Goal: Task Accomplishment & Management: Manage account settings

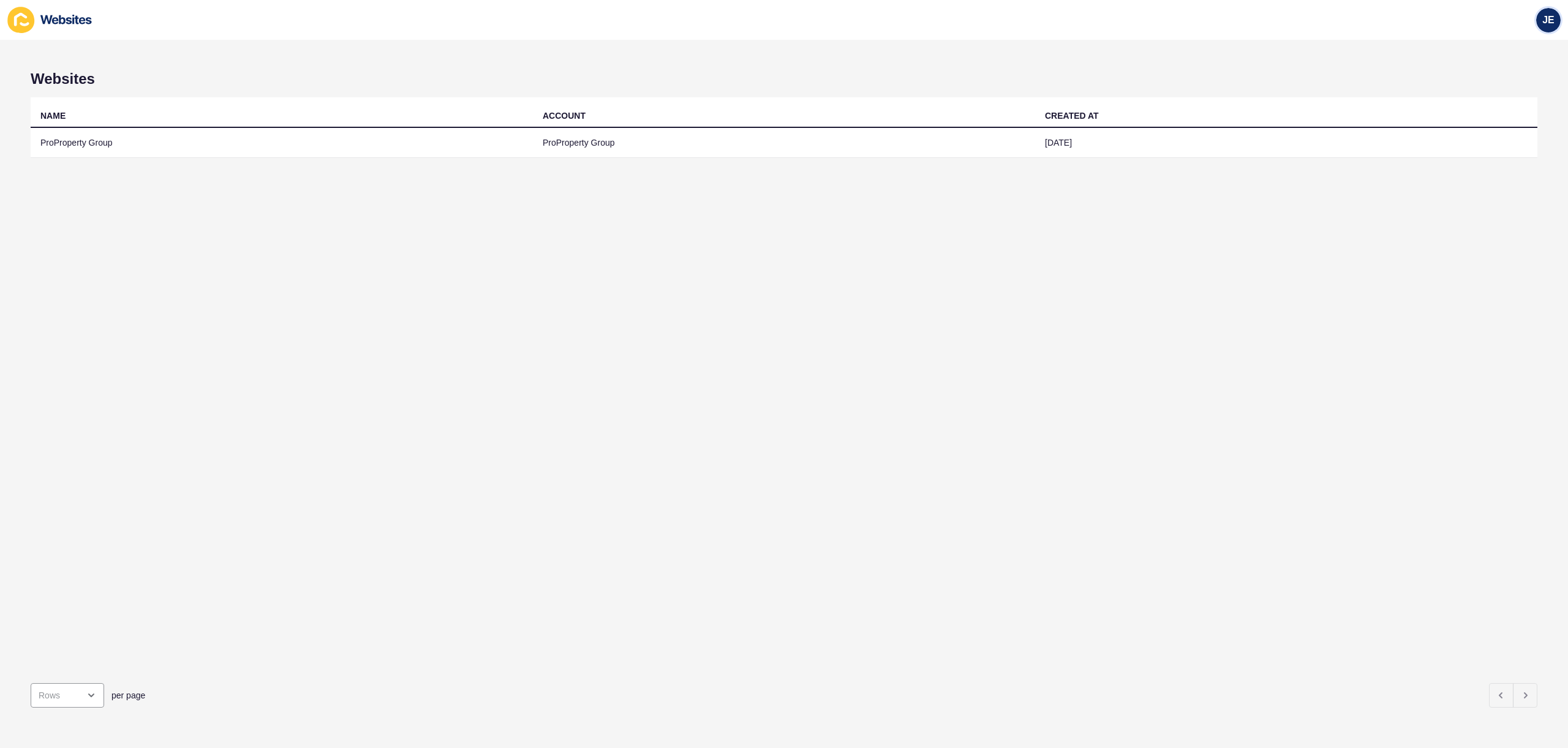
click at [1536, 21] on div "JE" at bounding box center [1548, 20] width 24 height 24
click at [1499, 107] on link "Logout" at bounding box center [1520, 102] width 90 height 27
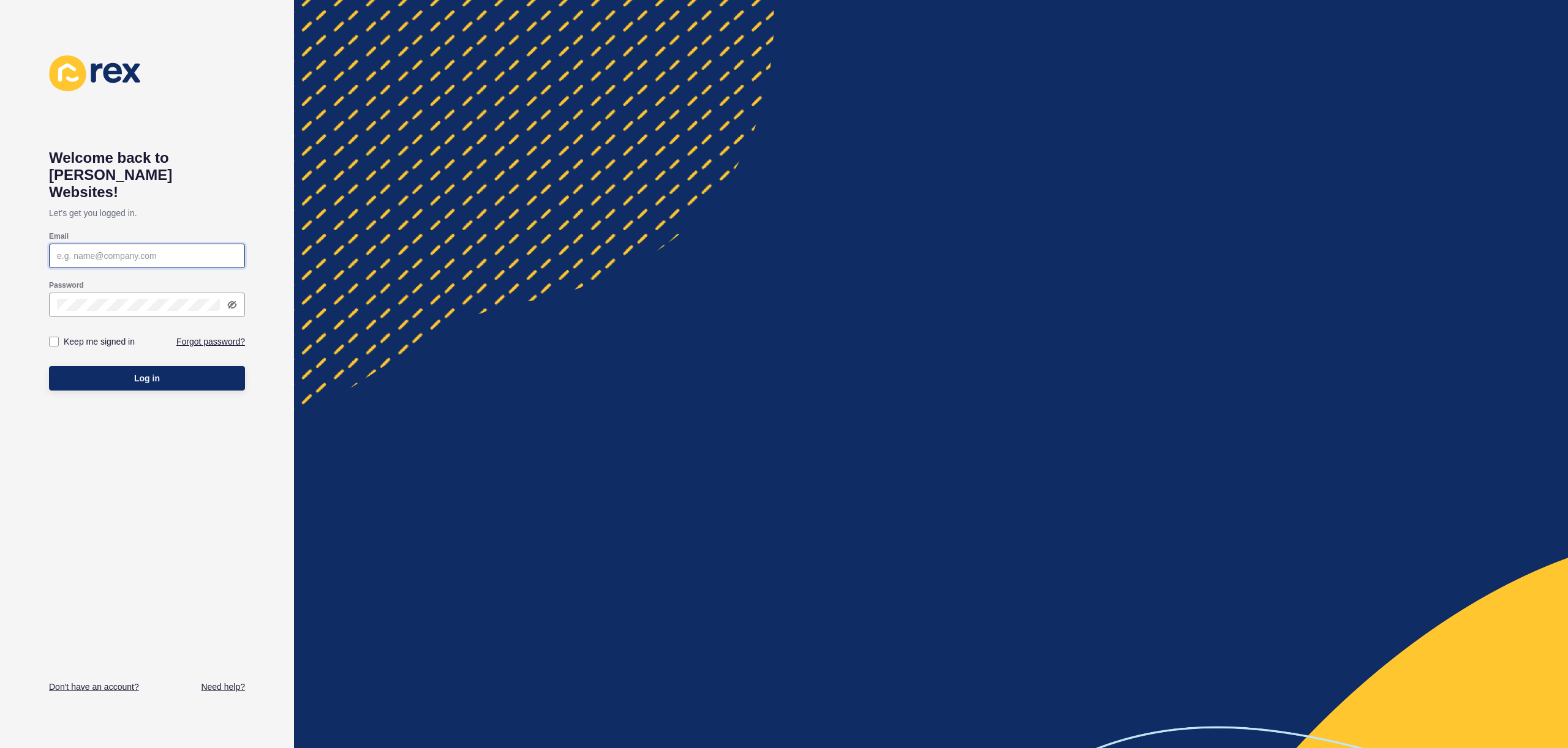
type input "[EMAIL_ADDRESS][PERSON_NAME][DOMAIN_NAME]"
type input "justine.espinosa@rexsoftware.com.au"
click at [182, 366] on button "Log in" at bounding box center [147, 378] width 196 height 24
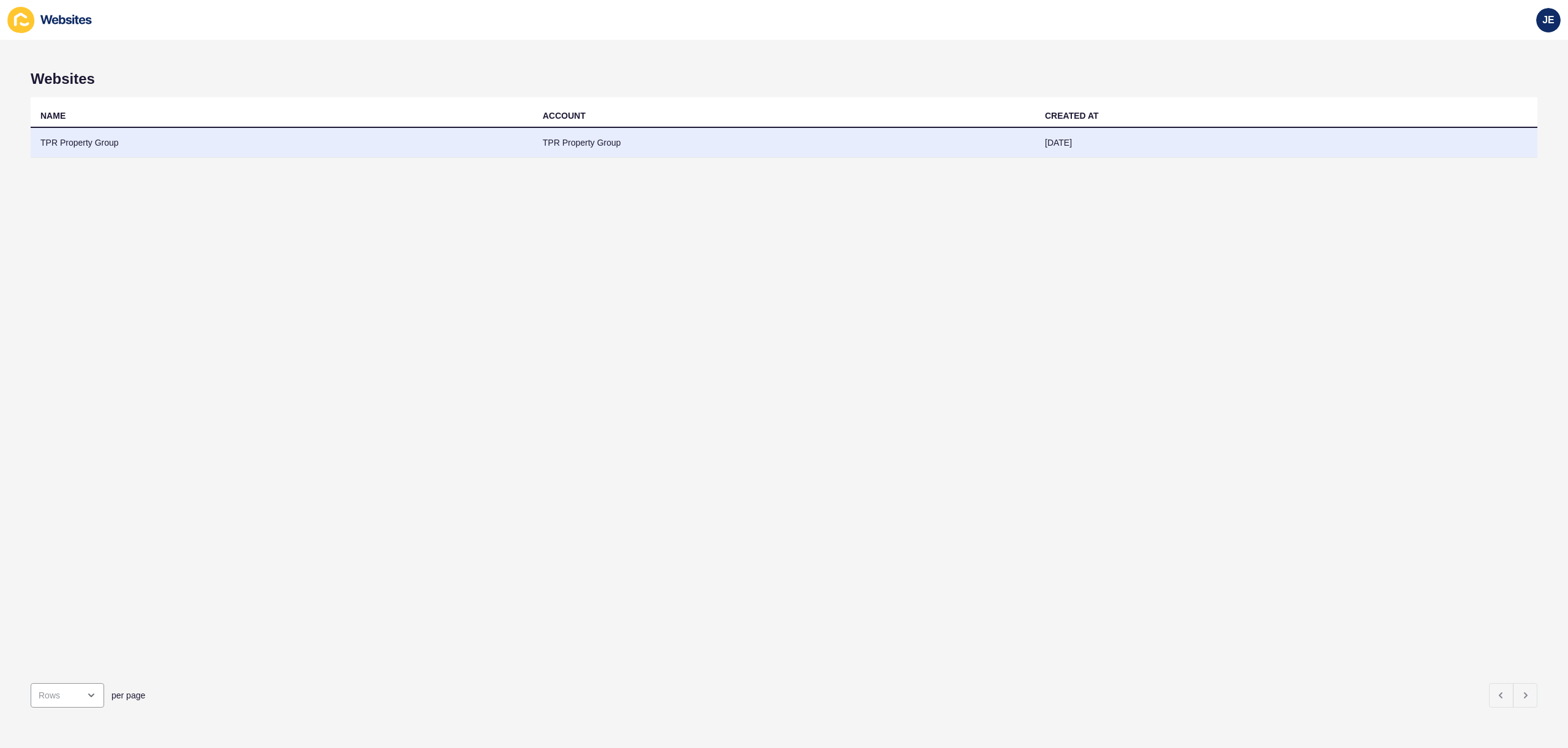
click at [285, 137] on td "TPR Property Group" at bounding box center [282, 143] width 502 height 30
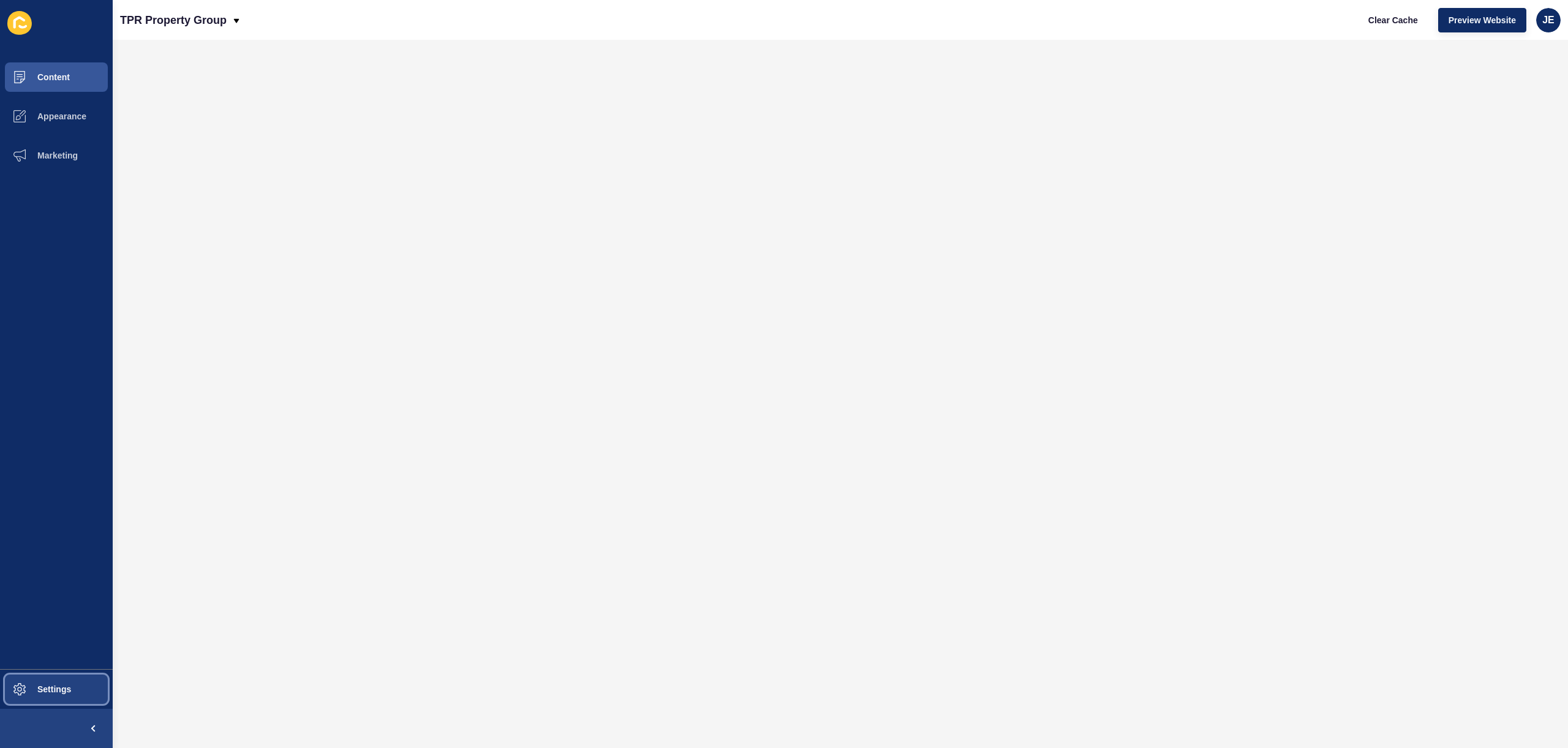
click at [64, 678] on button "Settings" at bounding box center [56, 689] width 113 height 39
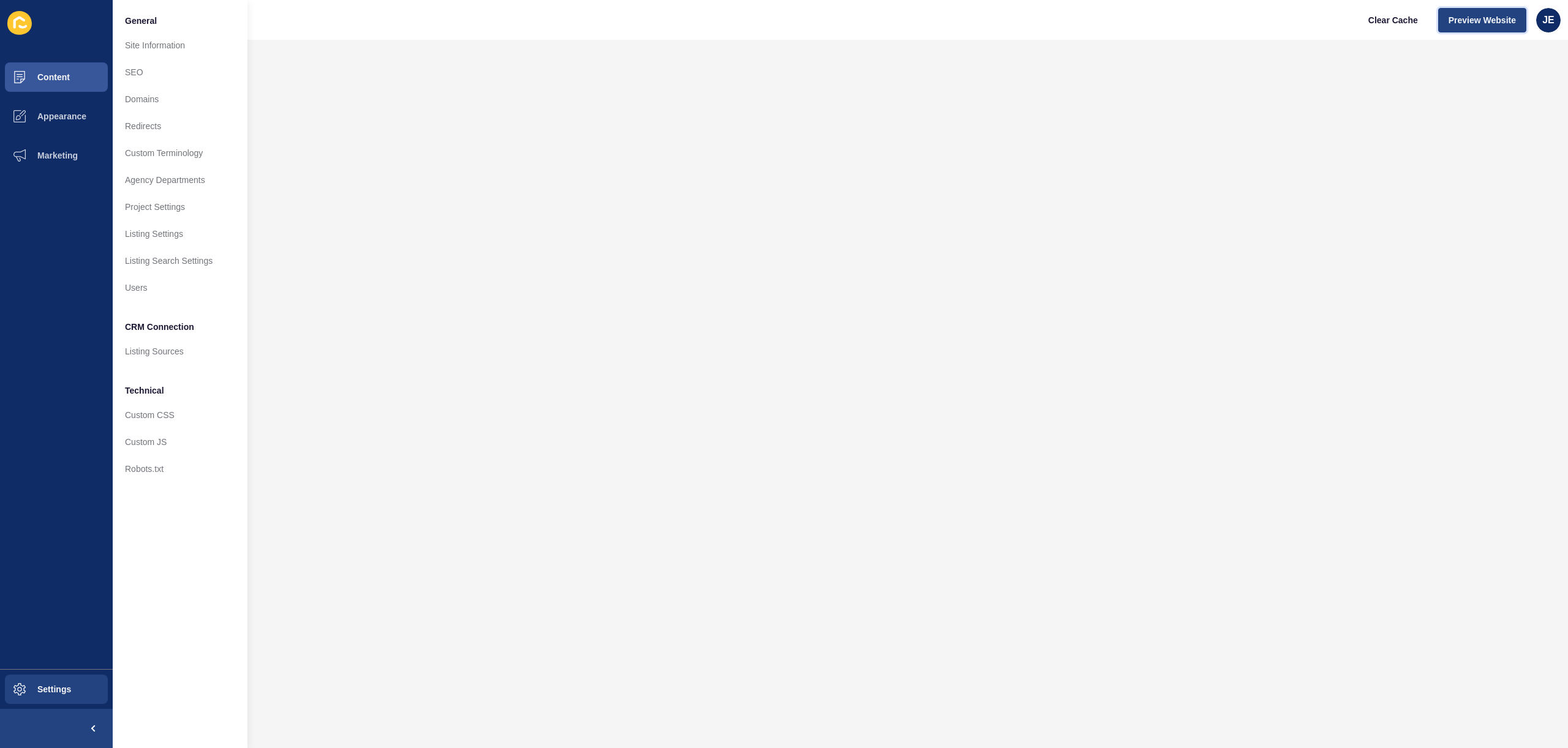
click at [1459, 23] on span "Preview Website" at bounding box center [1482, 20] width 67 height 13
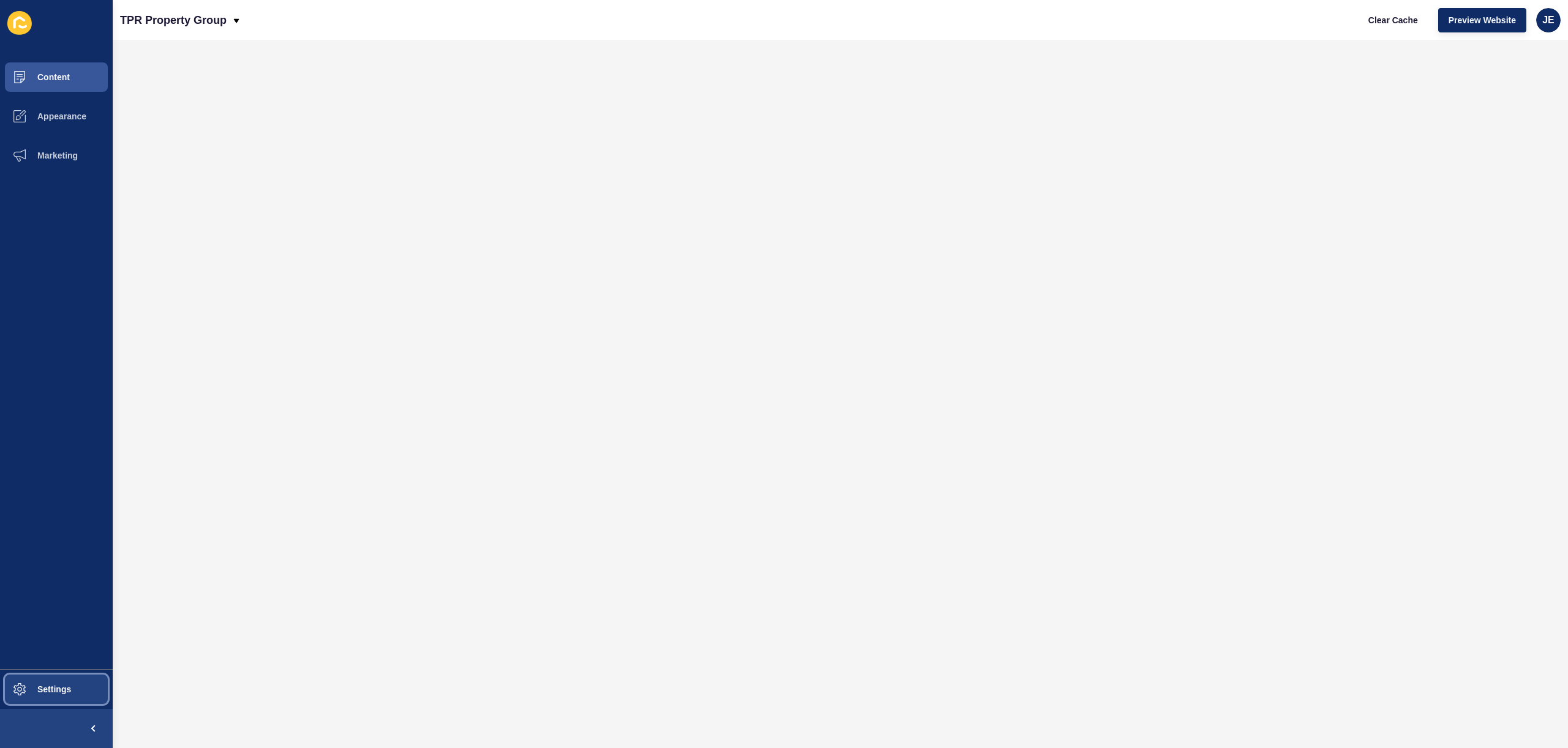
click at [60, 676] on button "Settings" at bounding box center [56, 689] width 113 height 39
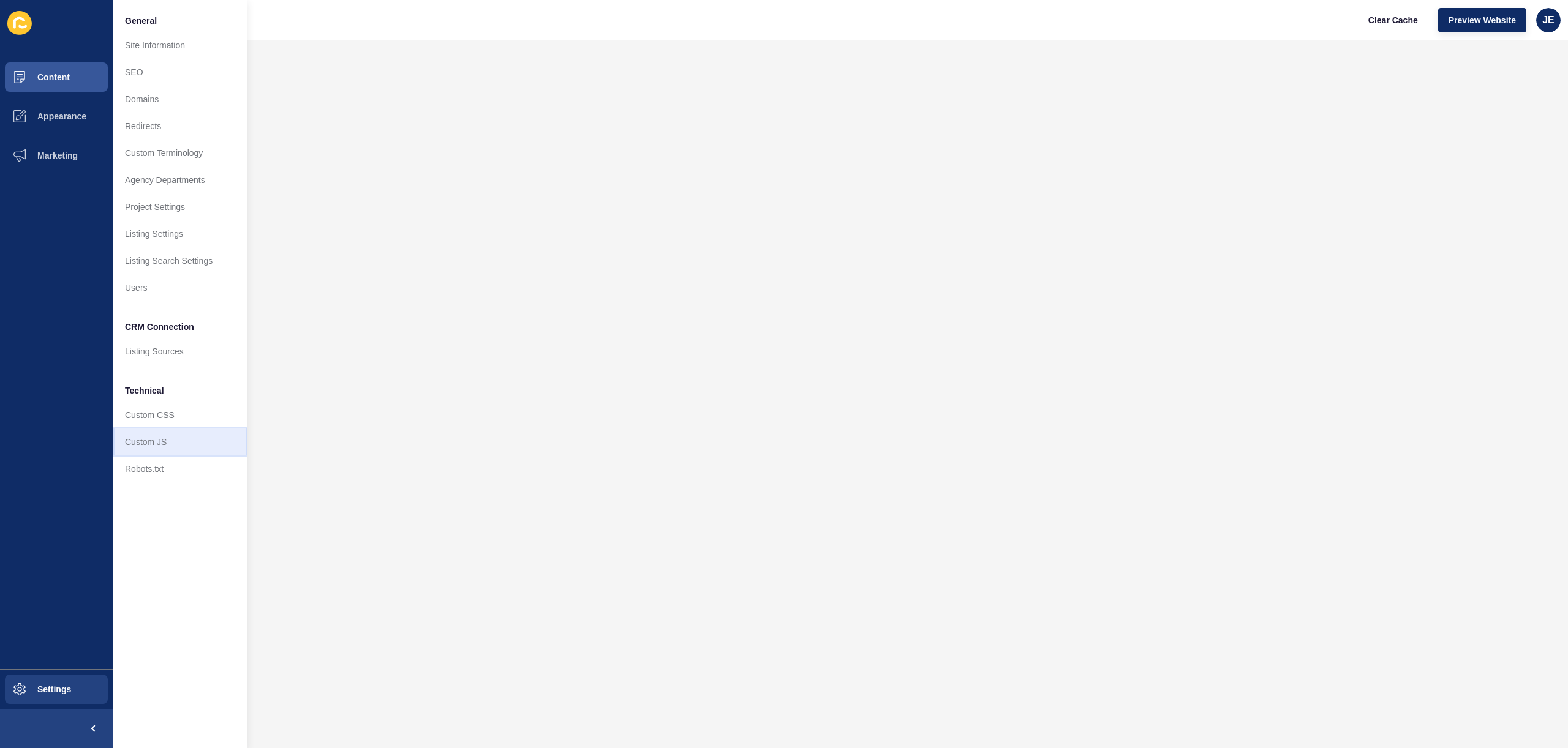
click at [146, 450] on link "Custom JS" at bounding box center [180, 442] width 135 height 27
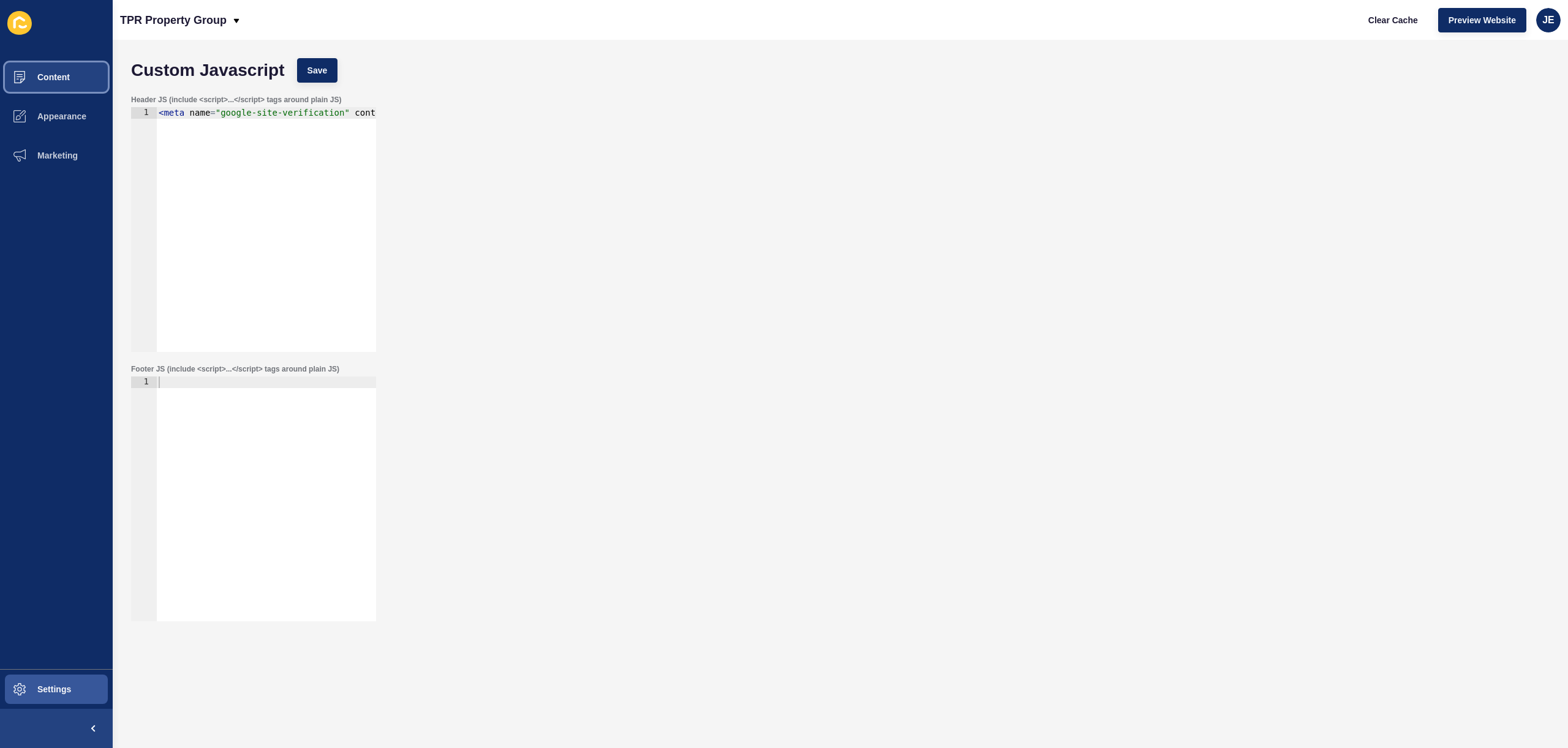
click at [60, 80] on span "Content" at bounding box center [34, 77] width 72 height 10
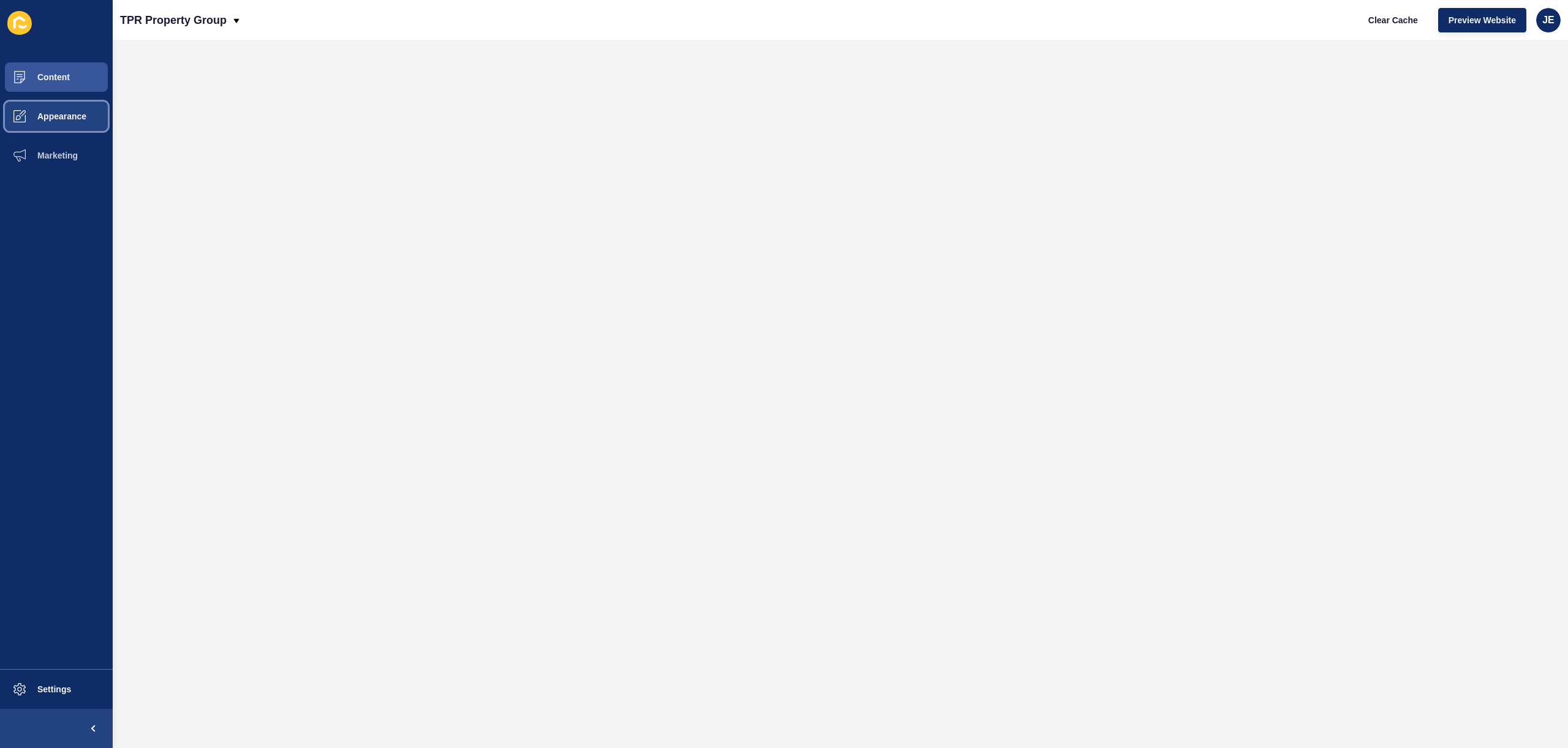
click at [67, 115] on span "Appearance" at bounding box center [42, 116] width 88 height 10
click at [30, 697] on span at bounding box center [19, 689] width 39 height 39
click at [53, 680] on button "Settings" at bounding box center [56, 689] width 113 height 39
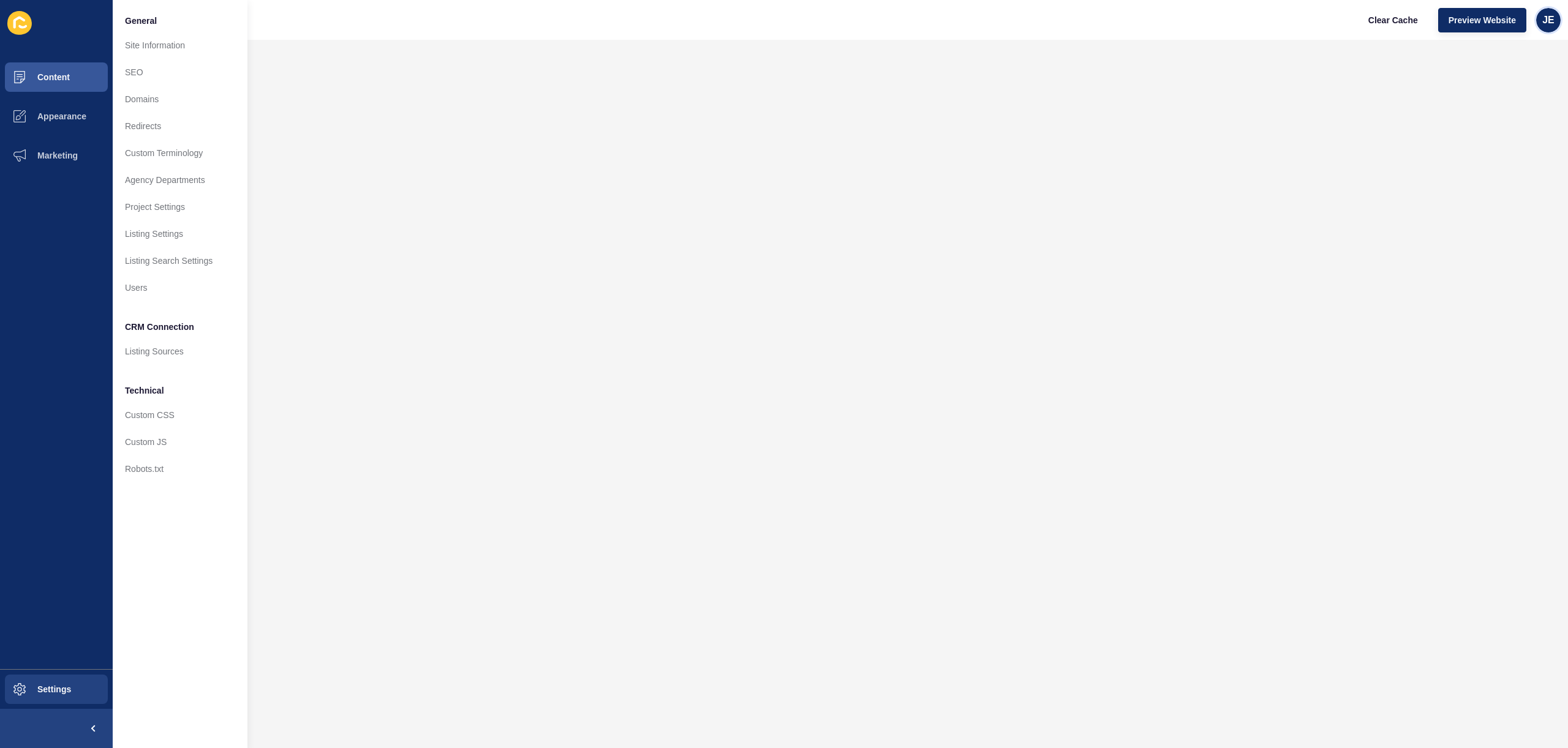
click at [1546, 21] on span "JE" at bounding box center [1548, 20] width 13 height 13
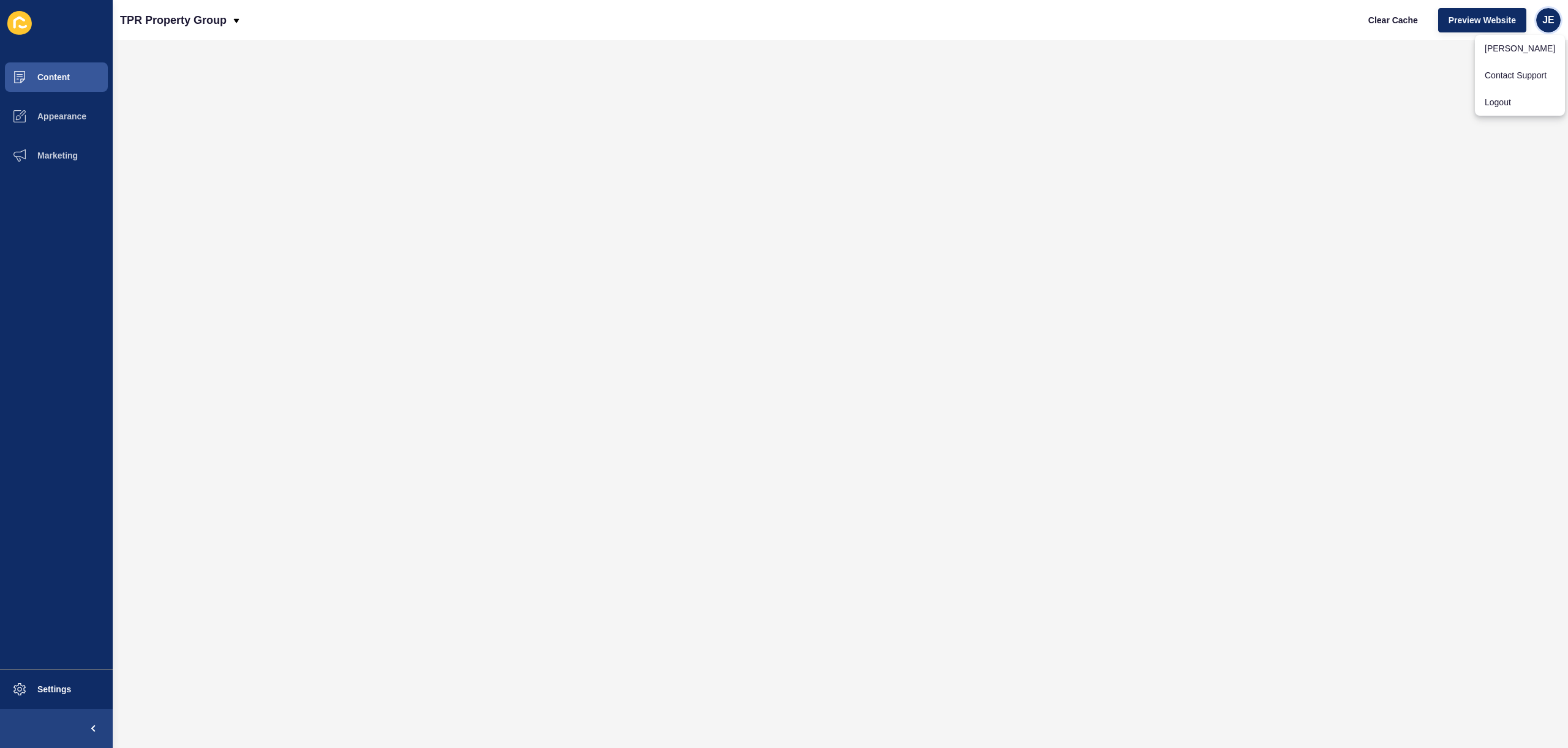
click at [1546, 21] on span "JE" at bounding box center [1548, 20] width 13 height 13
click at [1544, 21] on span "JE" at bounding box center [1548, 20] width 13 height 13
click at [1488, 106] on link "Logout" at bounding box center [1520, 102] width 90 height 27
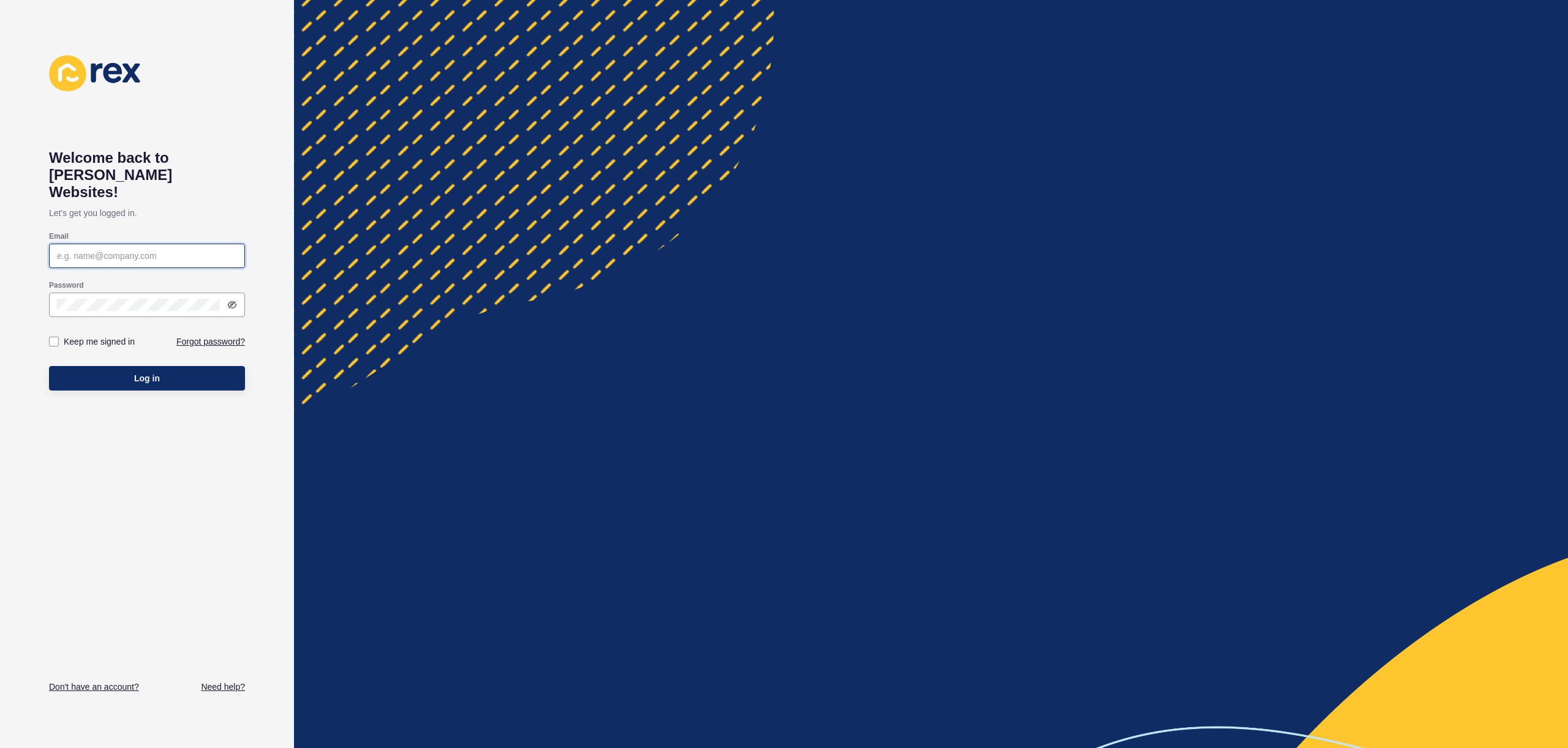
type input "[EMAIL_ADDRESS][PERSON_NAME][DOMAIN_NAME]"
click at [139, 369] on button "Log in" at bounding box center [147, 378] width 196 height 24
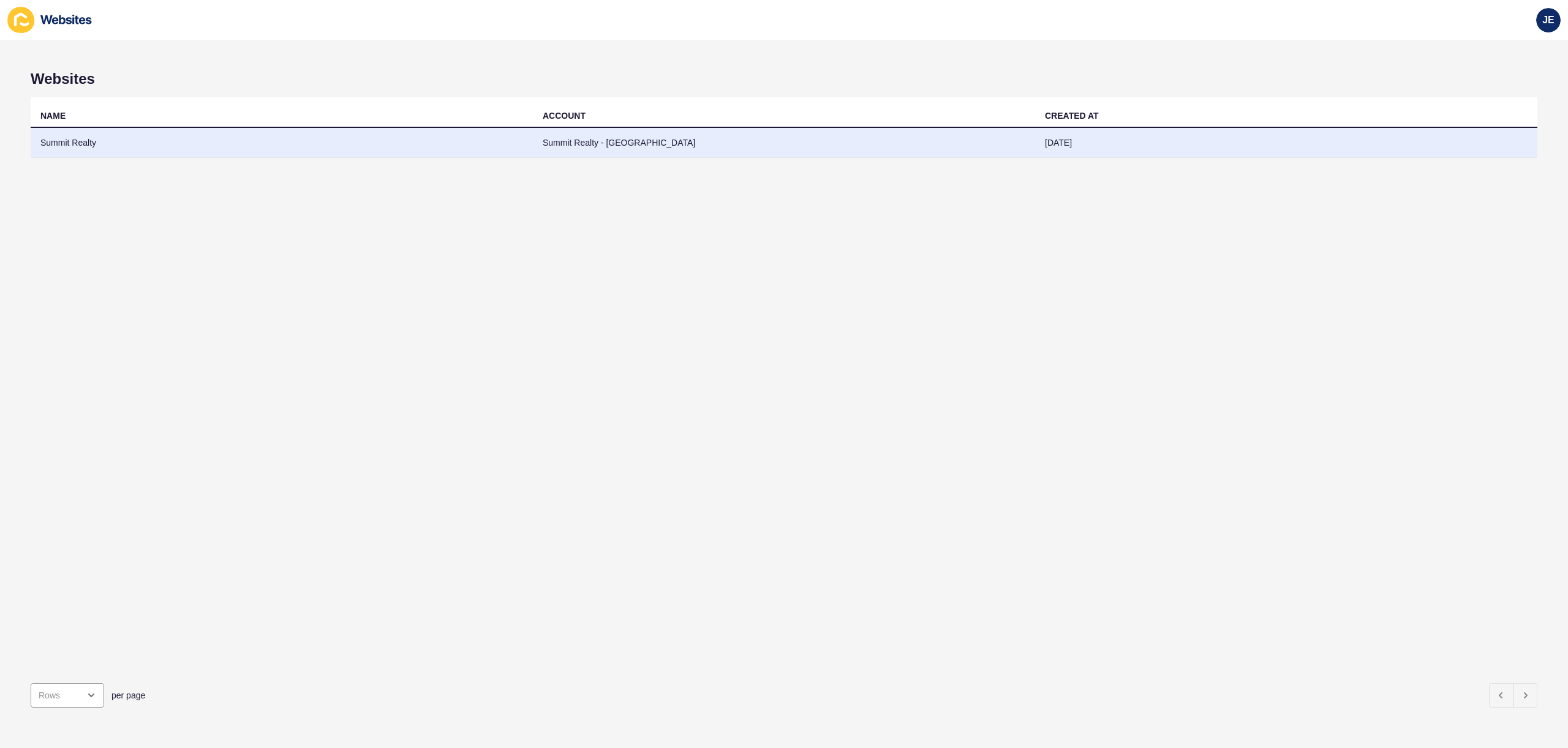
click at [479, 156] on td "Summit Realty" at bounding box center [282, 143] width 502 height 30
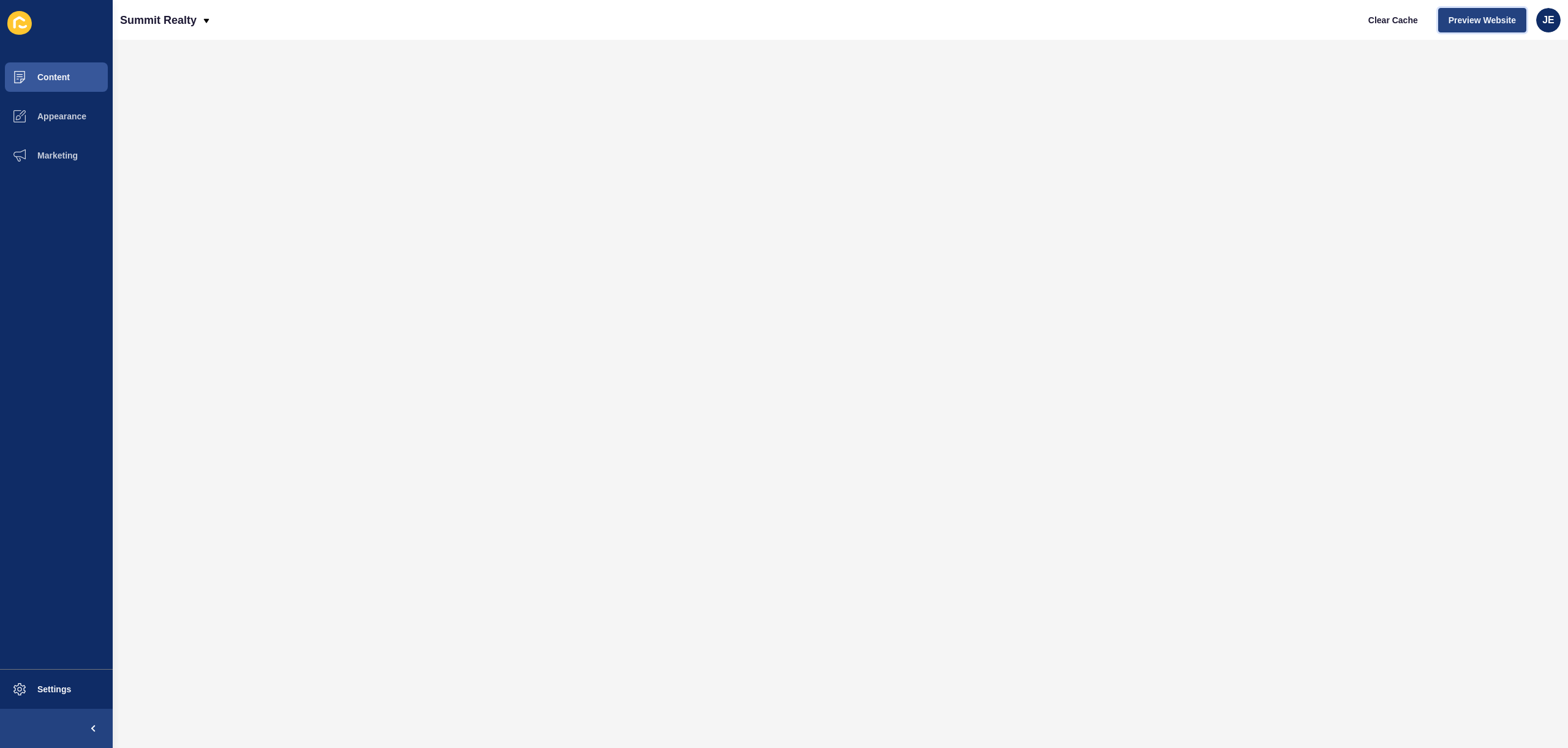
click at [1486, 21] on span "Preview Website" at bounding box center [1482, 20] width 67 height 13
click at [69, 701] on button "Settings" at bounding box center [56, 689] width 113 height 39
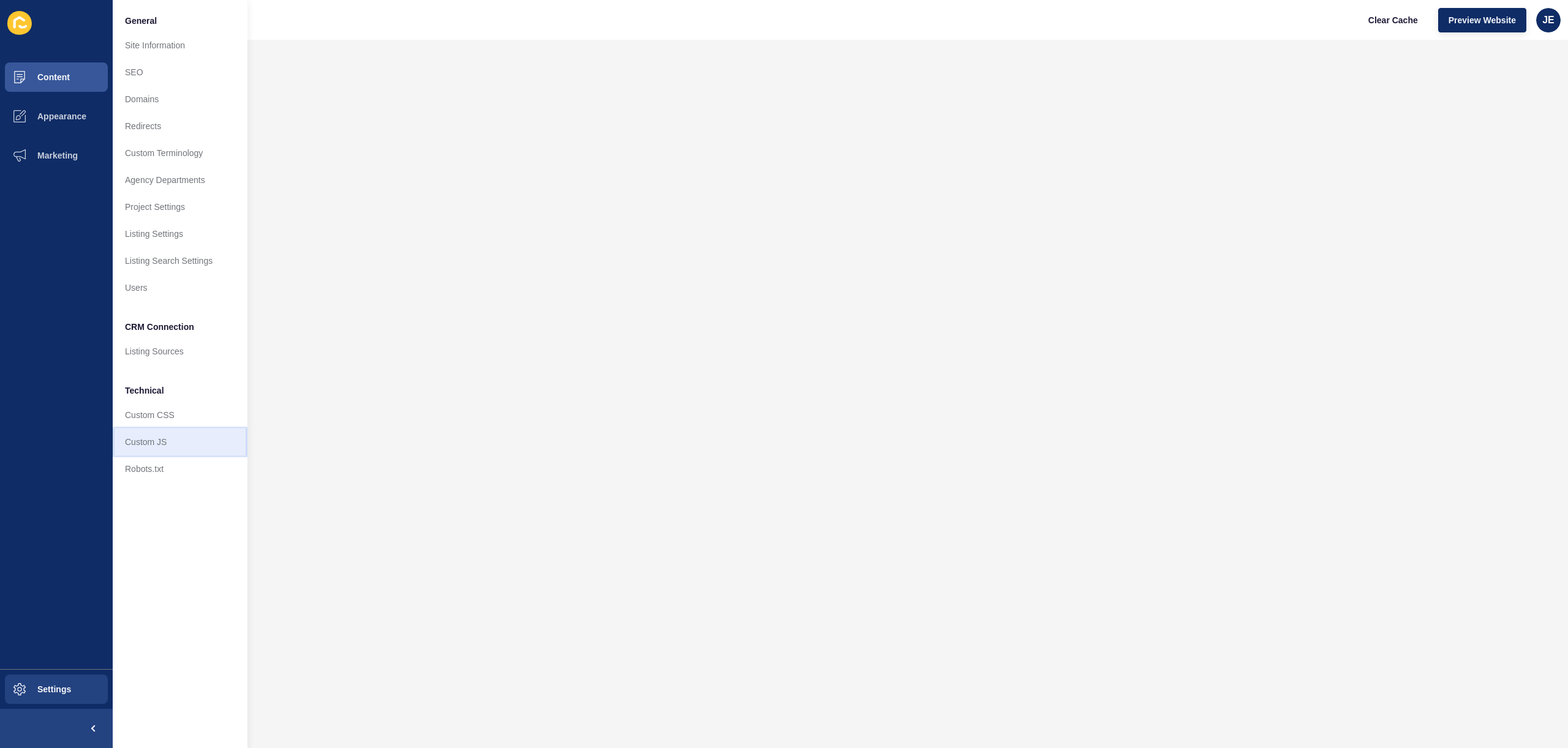
click at [168, 433] on link "Custom JS" at bounding box center [180, 442] width 135 height 27
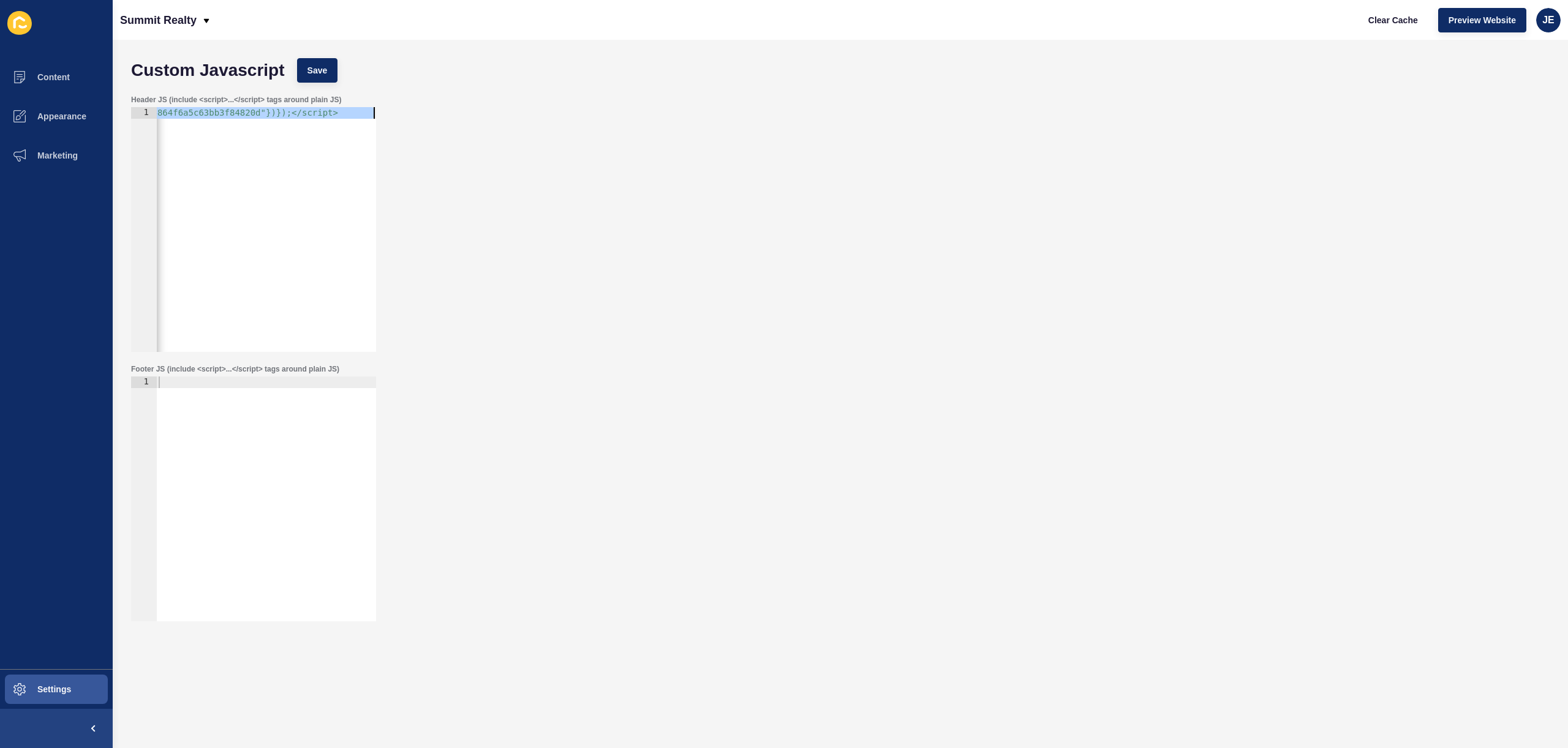
scroll to position [0, 1478]
drag, startPoint x: 285, startPoint y: 110, endPoint x: 425, endPoint y: 121, distance: 140.4
click at [425, 121] on div "Header JS (include <script>...</script> tags around plain JS) <script>function …" at bounding box center [840, 224] width 1431 height 270
click at [311, 157] on div "< script > function loadScript(a) { var b = document . getElementsByTagName ( "…" at bounding box center [1005, 237] width 1698 height 259
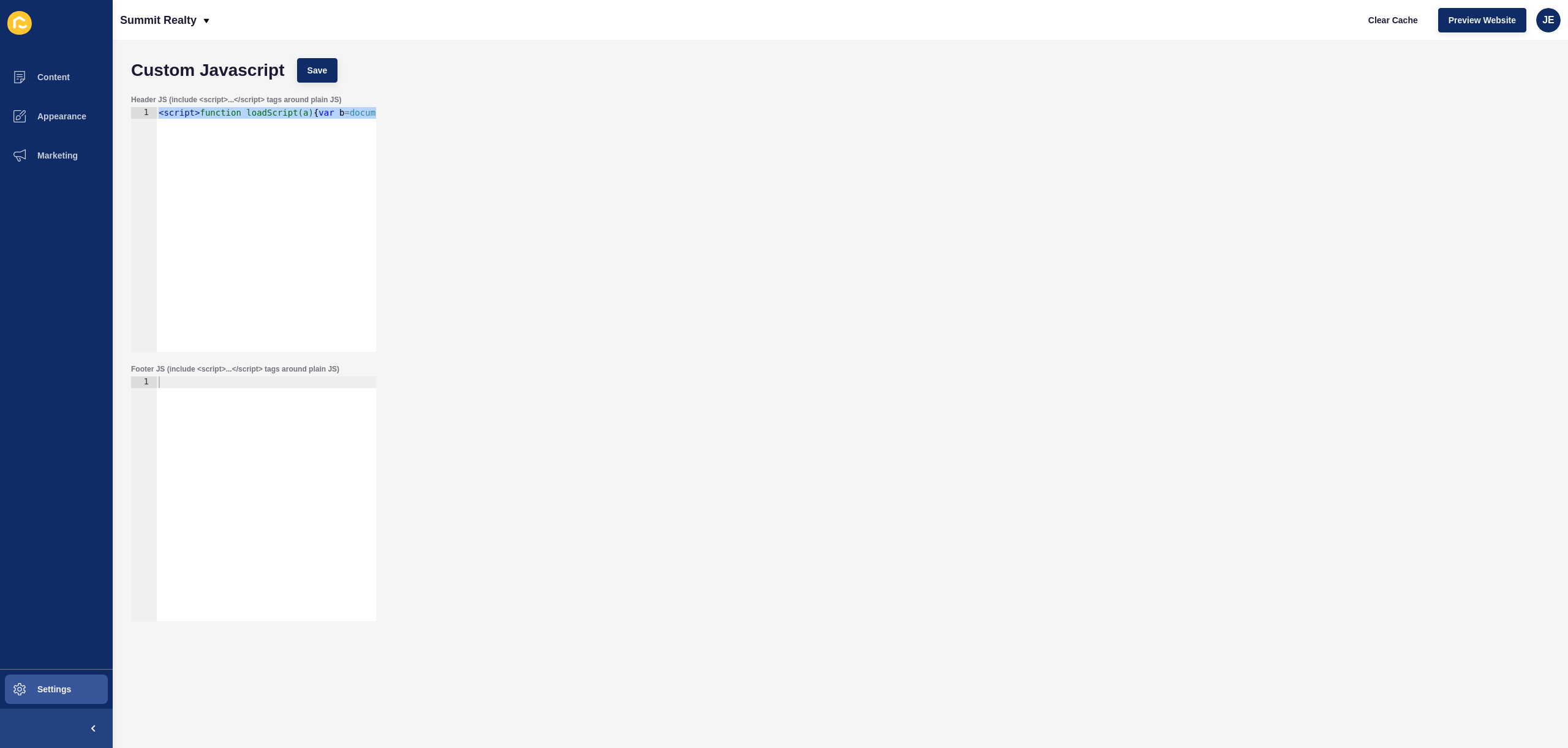
scroll to position [0, 22]
click at [298, 113] on div "< script > function loadScript(a) { var b = document . getElementsByTagName ( "…" at bounding box center [983, 237] width 1698 height 259
click at [199, 116] on div "< script > function loadScript(a) { var b = document . getElementsByTagName ( "…" at bounding box center [926, 237] width 1538 height 259
type textarea "<script>function loadScript(a){var b=document.getElementsByTagName("head")[0],c…"
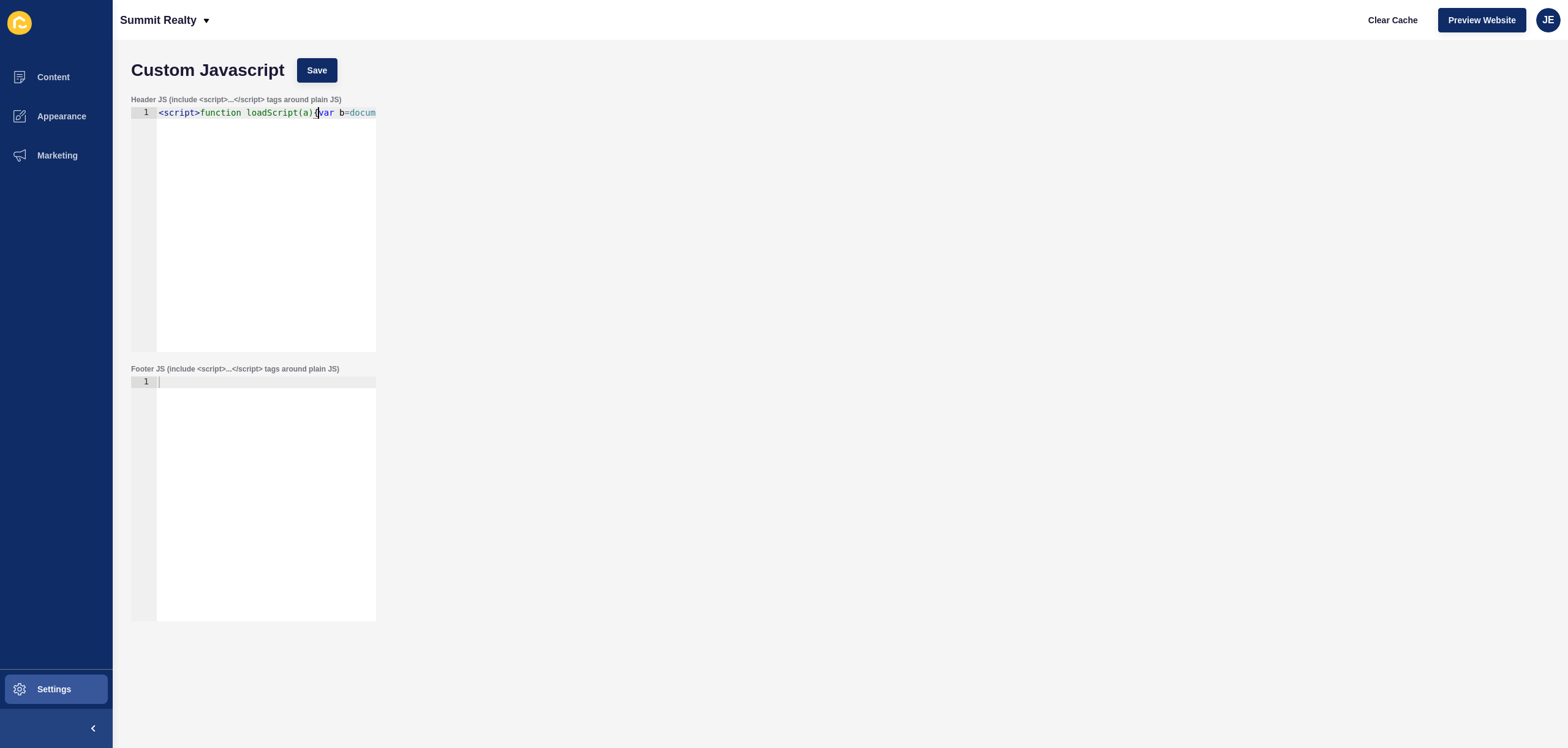
scroll to position [0, 1478]
click at [305, 227] on div "< script > function loadScript(a) { var b = document . getElementsByTagName ( "…" at bounding box center [1005, 237] width 1698 height 259
click at [1541, 29] on div "JE" at bounding box center [1548, 20] width 24 height 24
click at [1515, 97] on link "Logout" at bounding box center [1520, 102] width 90 height 27
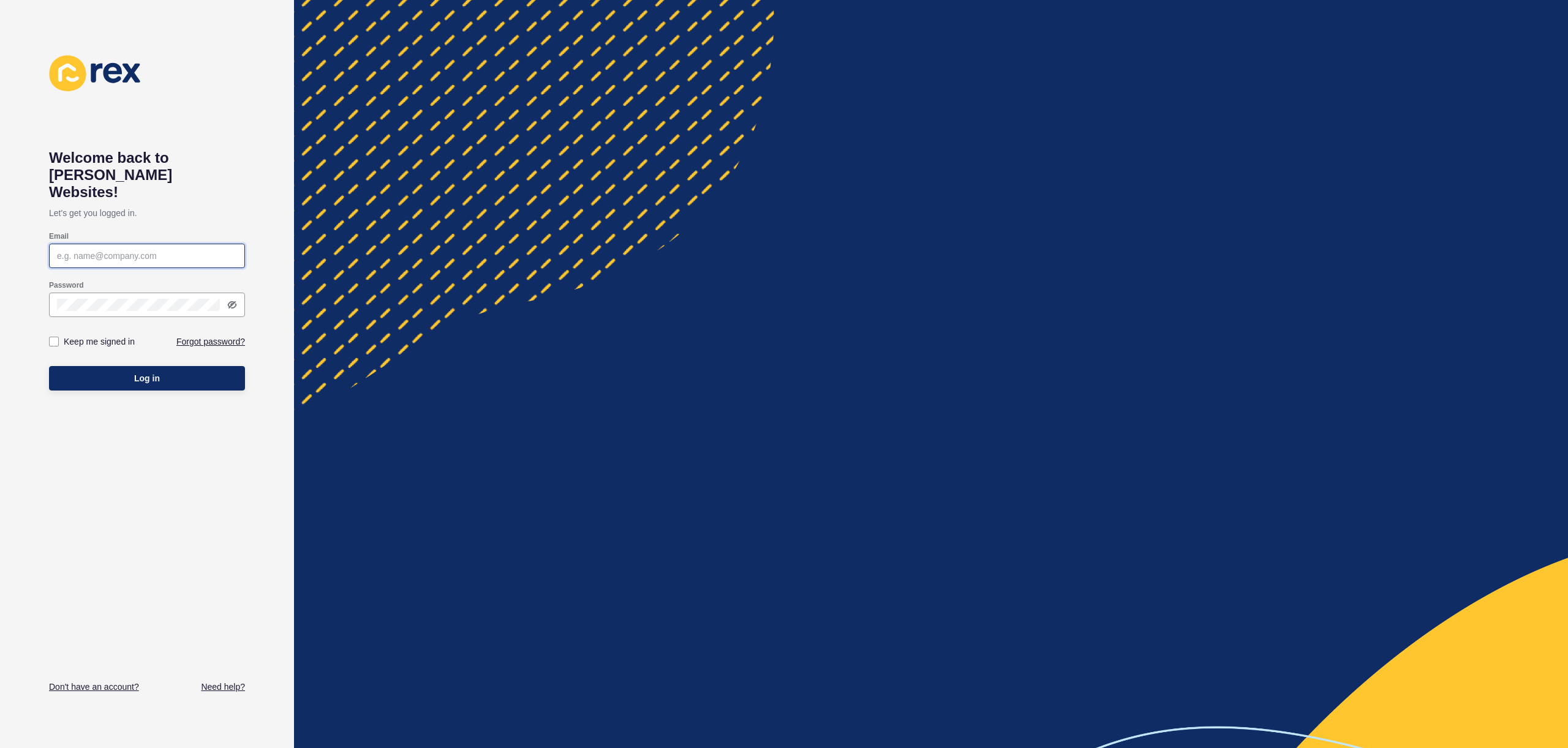
type input "justine.espinosa@rexsoftware.com.au"
type input "[EMAIL_ADDRESS][PERSON_NAME][DOMAIN_NAME]"
click at [159, 373] on span "Log in" at bounding box center [147, 378] width 26 height 13
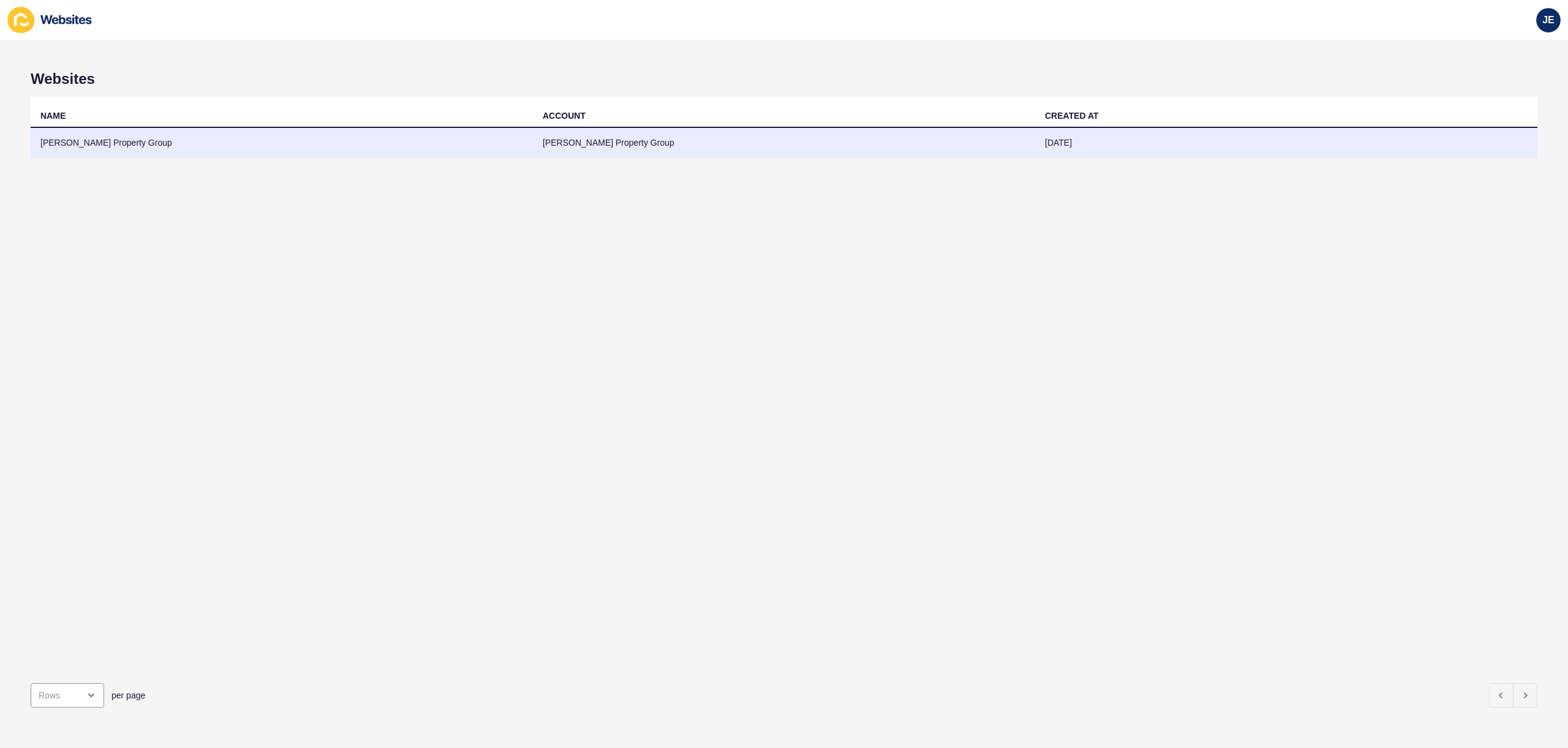
click at [273, 146] on td "Watts Property Group" at bounding box center [282, 143] width 502 height 30
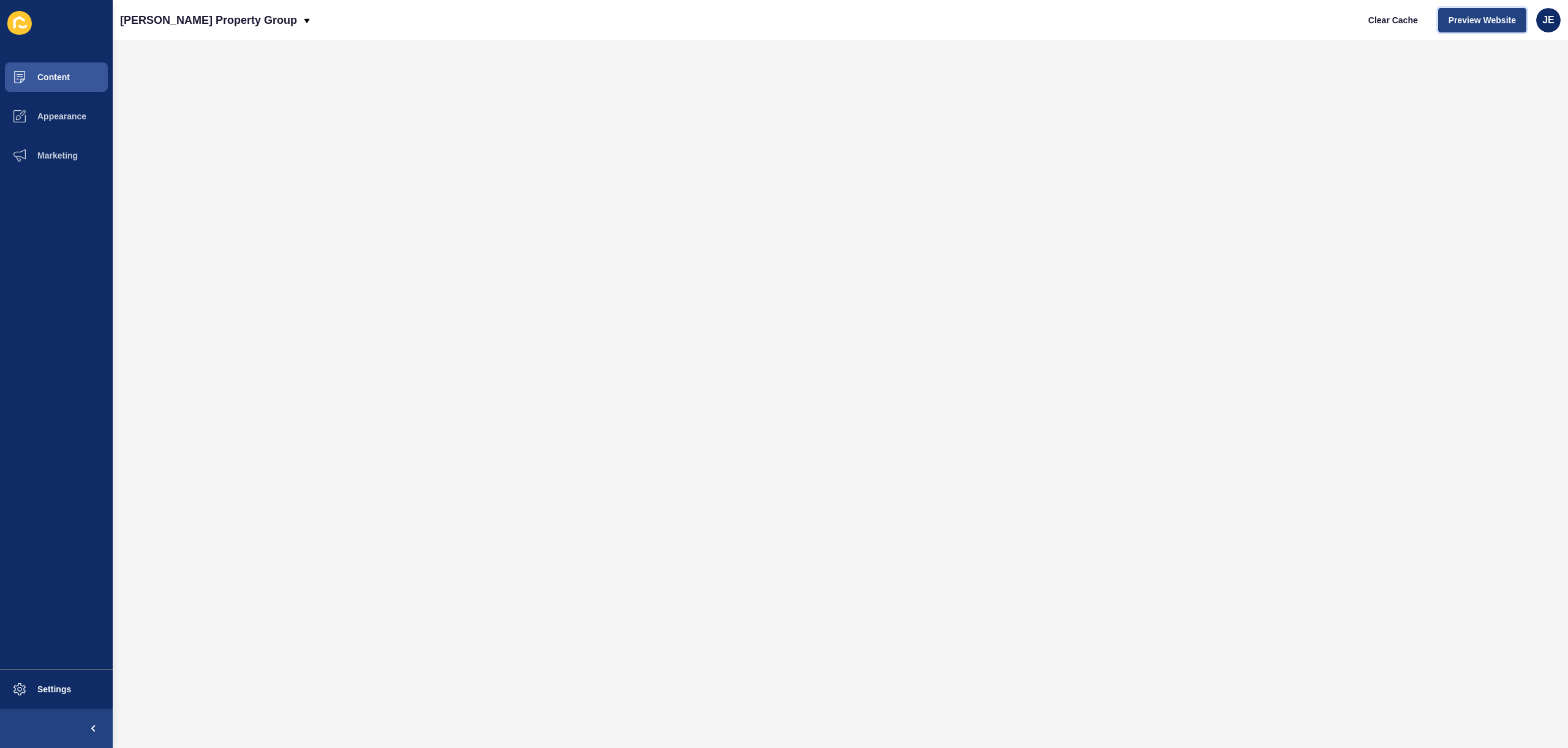
click at [1494, 16] on span "Preview Website" at bounding box center [1482, 20] width 67 height 13
click at [59, 690] on span "Settings" at bounding box center [35, 689] width 73 height 10
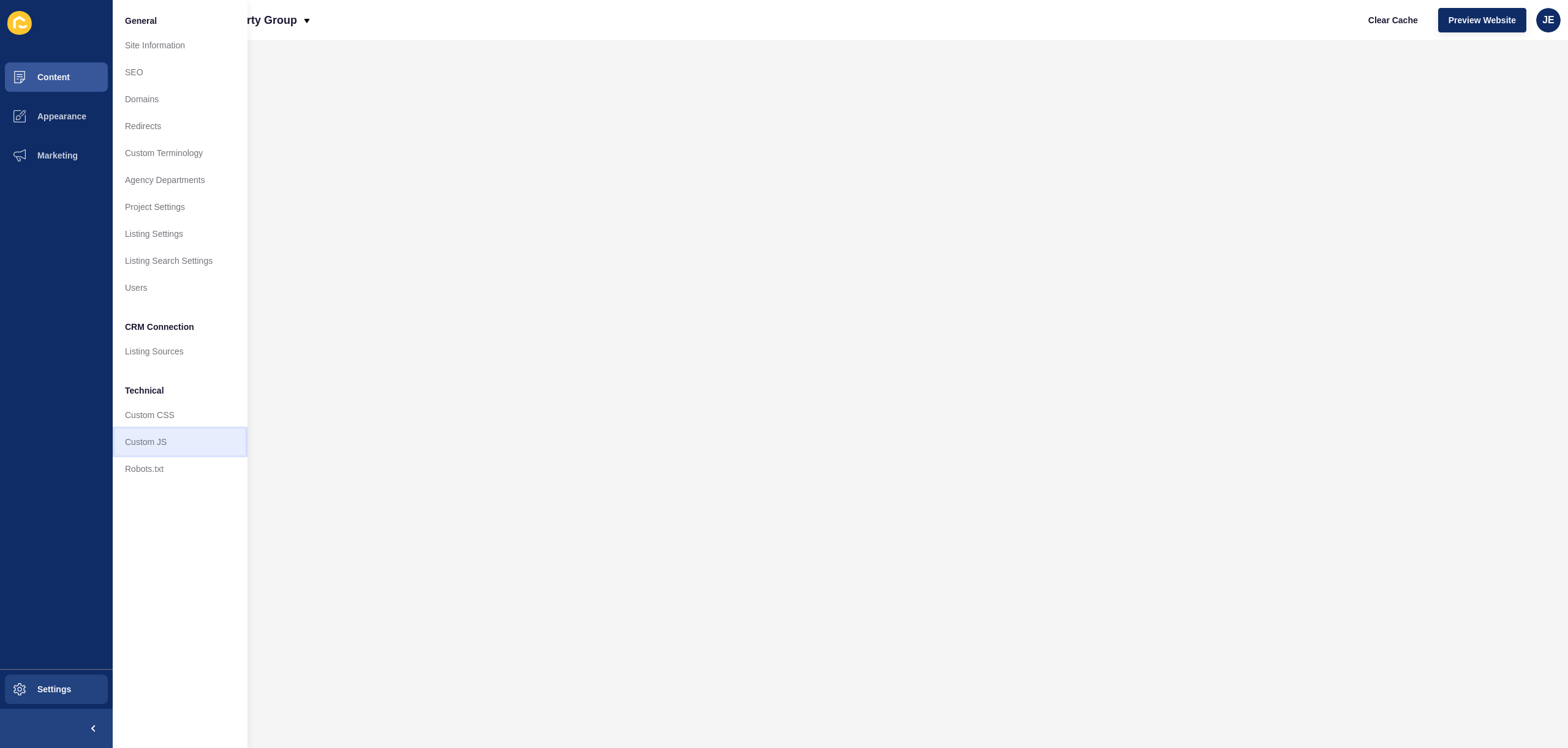
click at [149, 446] on link "Custom JS" at bounding box center [180, 442] width 135 height 27
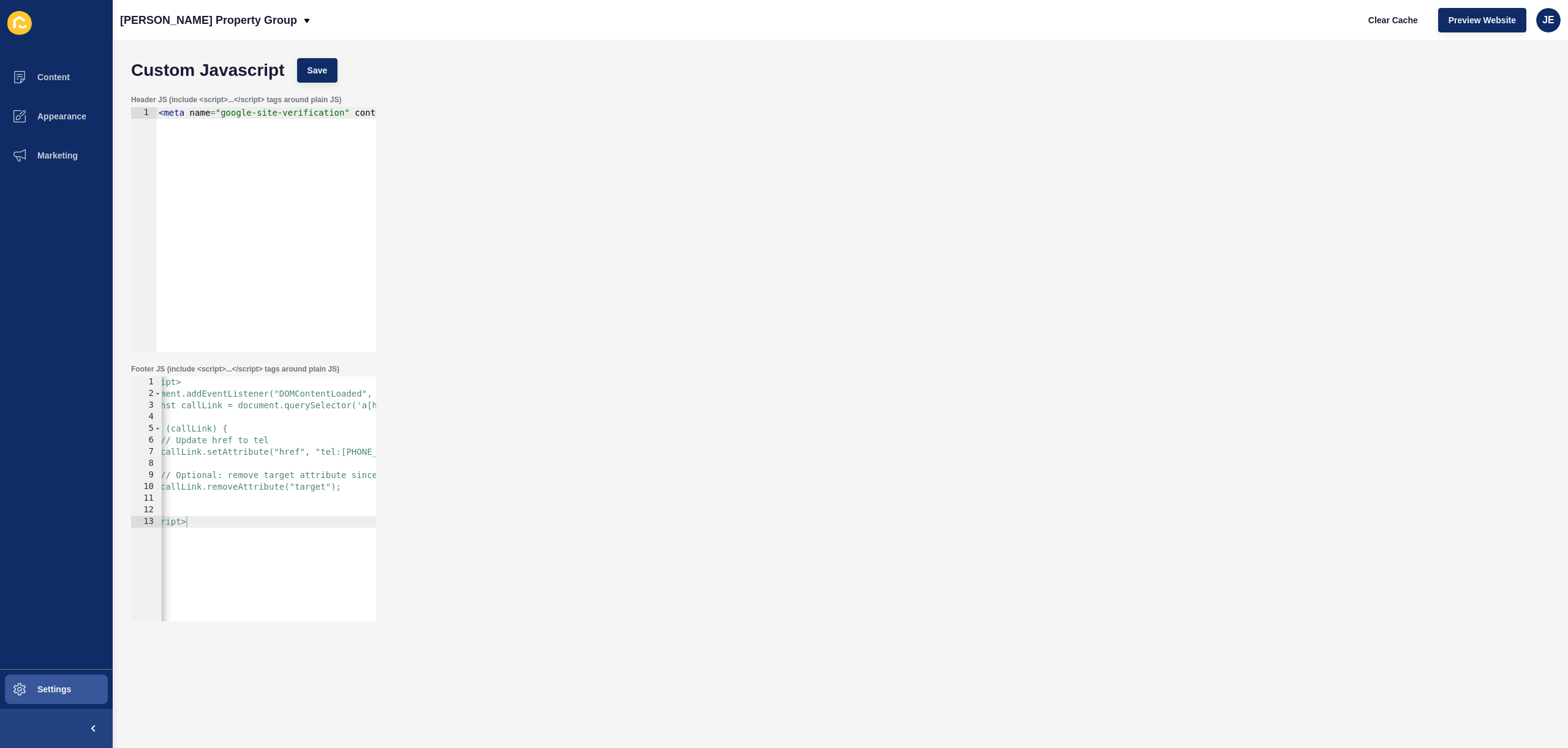
scroll to position [0, 38]
type textarea "// callLink.setAttribute("href", "tel:(07)54482319");"
click at [343, 456] on div "// <script> // document.addEventListener("DOMContentLoaded", function () { // c…" at bounding box center [391, 506] width 535 height 259
click at [345, 461] on div "// <script> // document.addEventListener("DOMContentLoaded", function () { // c…" at bounding box center [391, 506] width 535 height 259
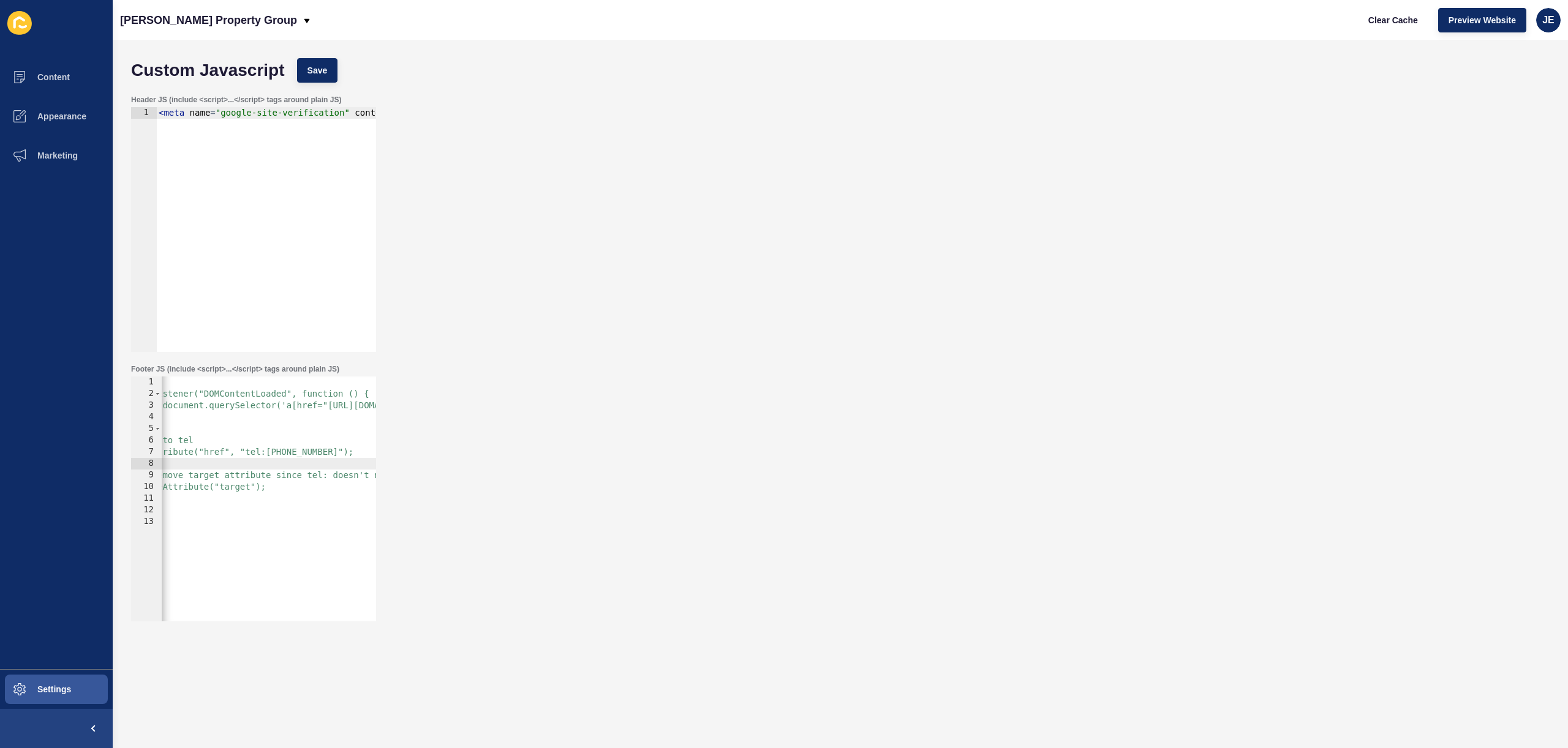
scroll to position [0, 141]
drag, startPoint x: 302, startPoint y: 453, endPoint x: 239, endPoint y: 455, distance: 63.0
click at [239, 455] on div "// <script> // document.addEventListener("DOMContentLoaded", function () { // c…" at bounding box center [288, 506] width 535 height 259
paste textarea "07"
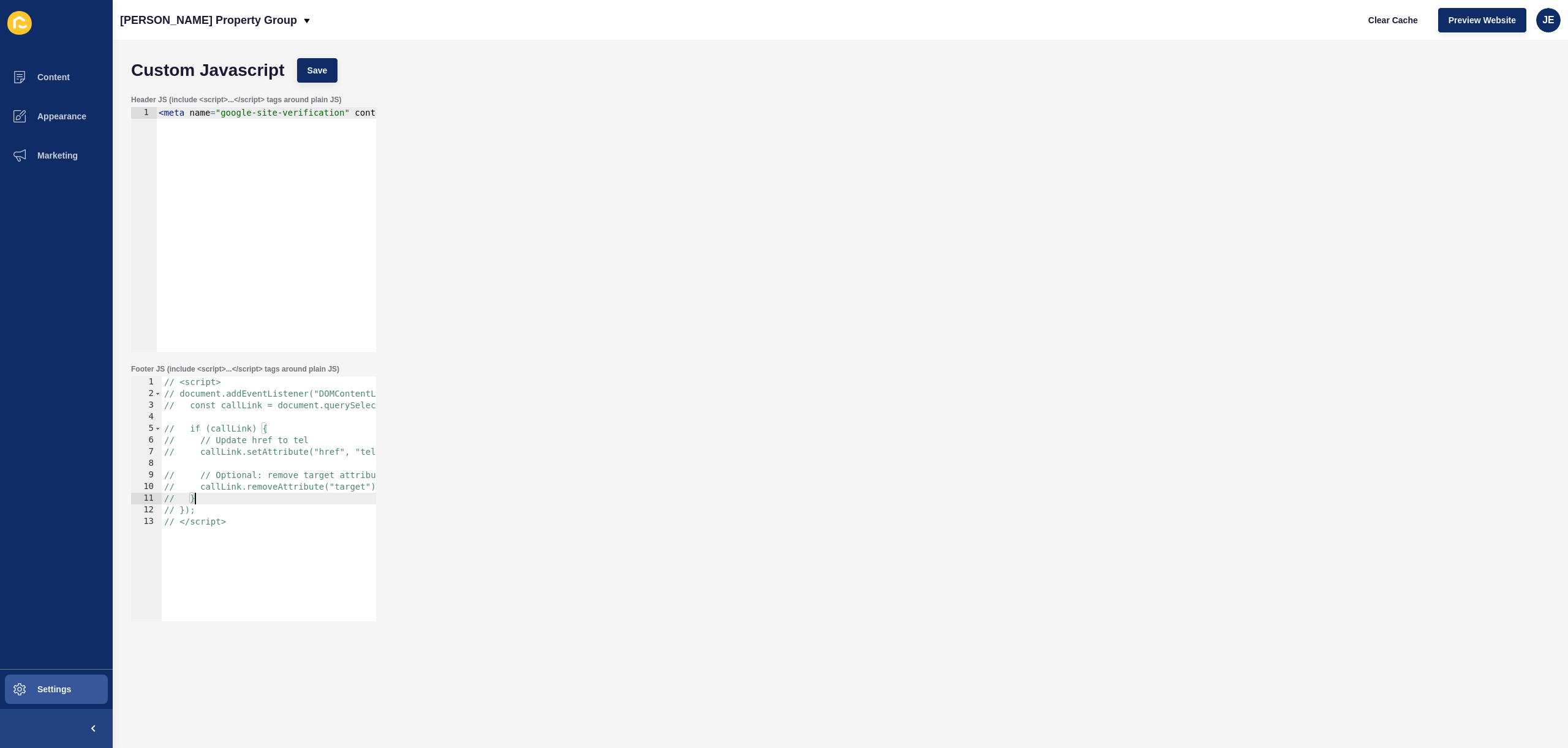
click at [271, 498] on div "// <script> // document.addEventListener("DOMContentLoaded", function () { // c…" at bounding box center [429, 506] width 535 height 259
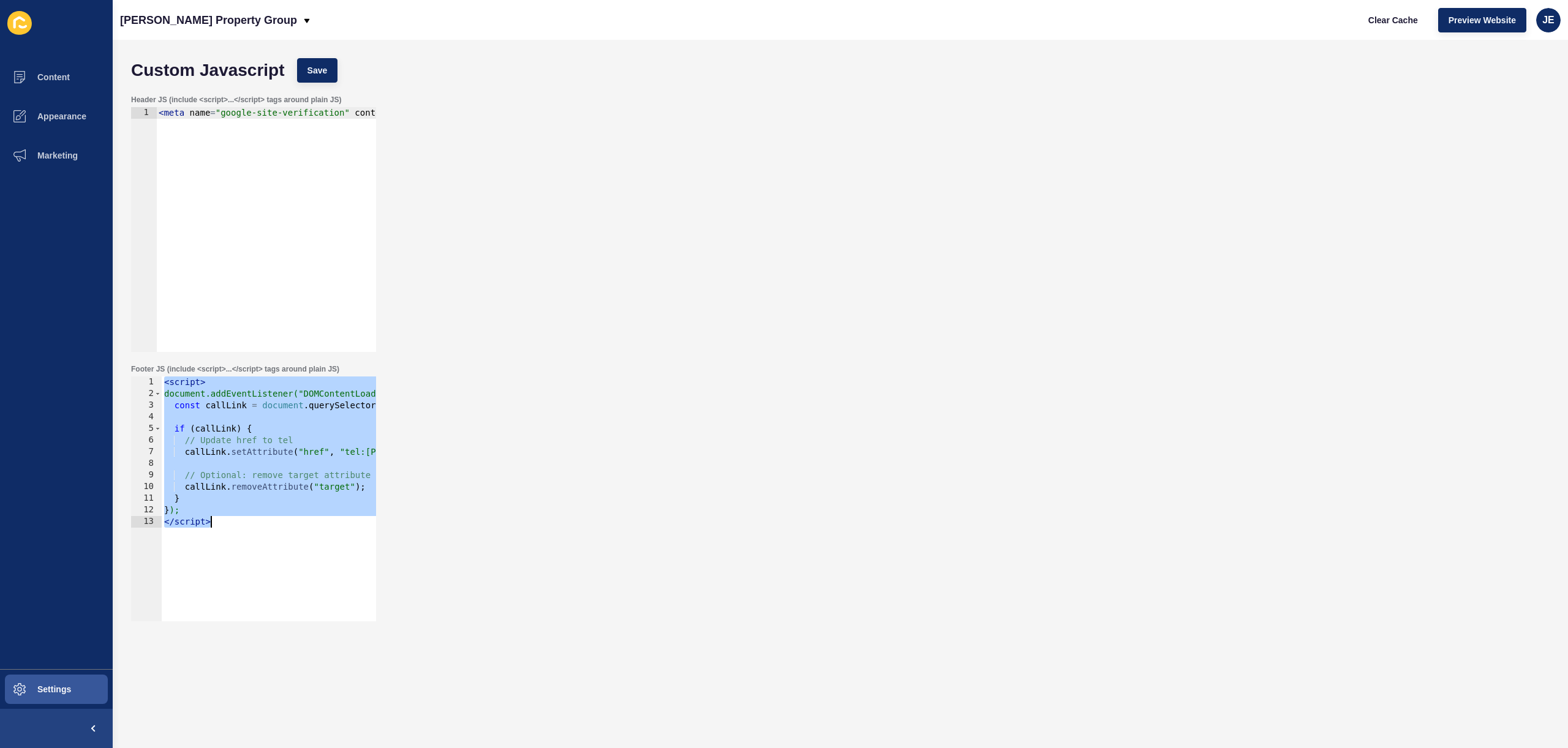
click at [271, 510] on div "< script > document.addEventListener("DOMContentLoaded", function () { const ca…" at bounding box center [421, 506] width 519 height 259
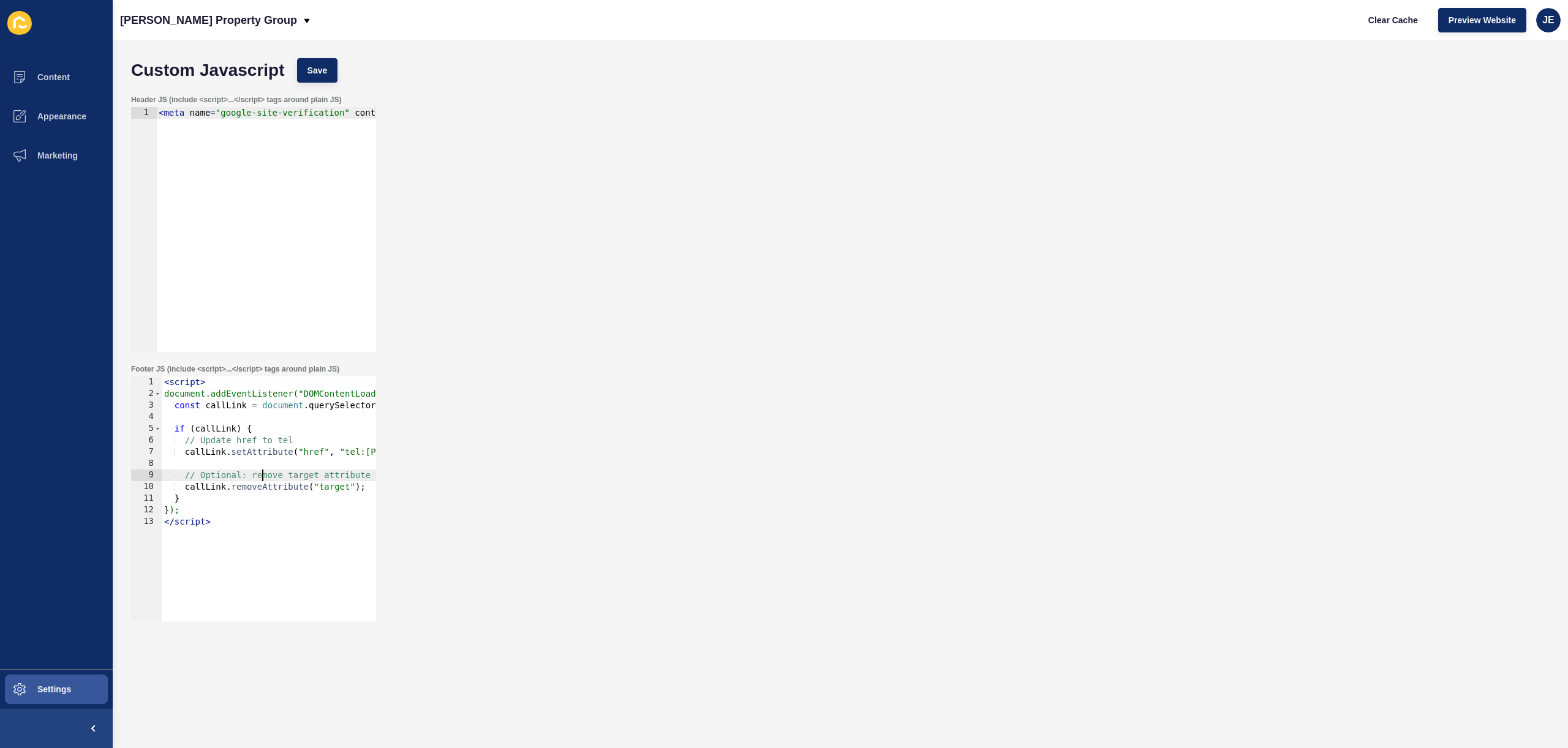
click at [263, 472] on div "< script > document.addEventListener("DOMContentLoaded", function () { const ca…" at bounding box center [421, 506] width 519 height 259
click at [243, 483] on div "< script > document.addEventListener("DOMContentLoaded", function () { const ca…" at bounding box center [421, 506] width 519 height 259
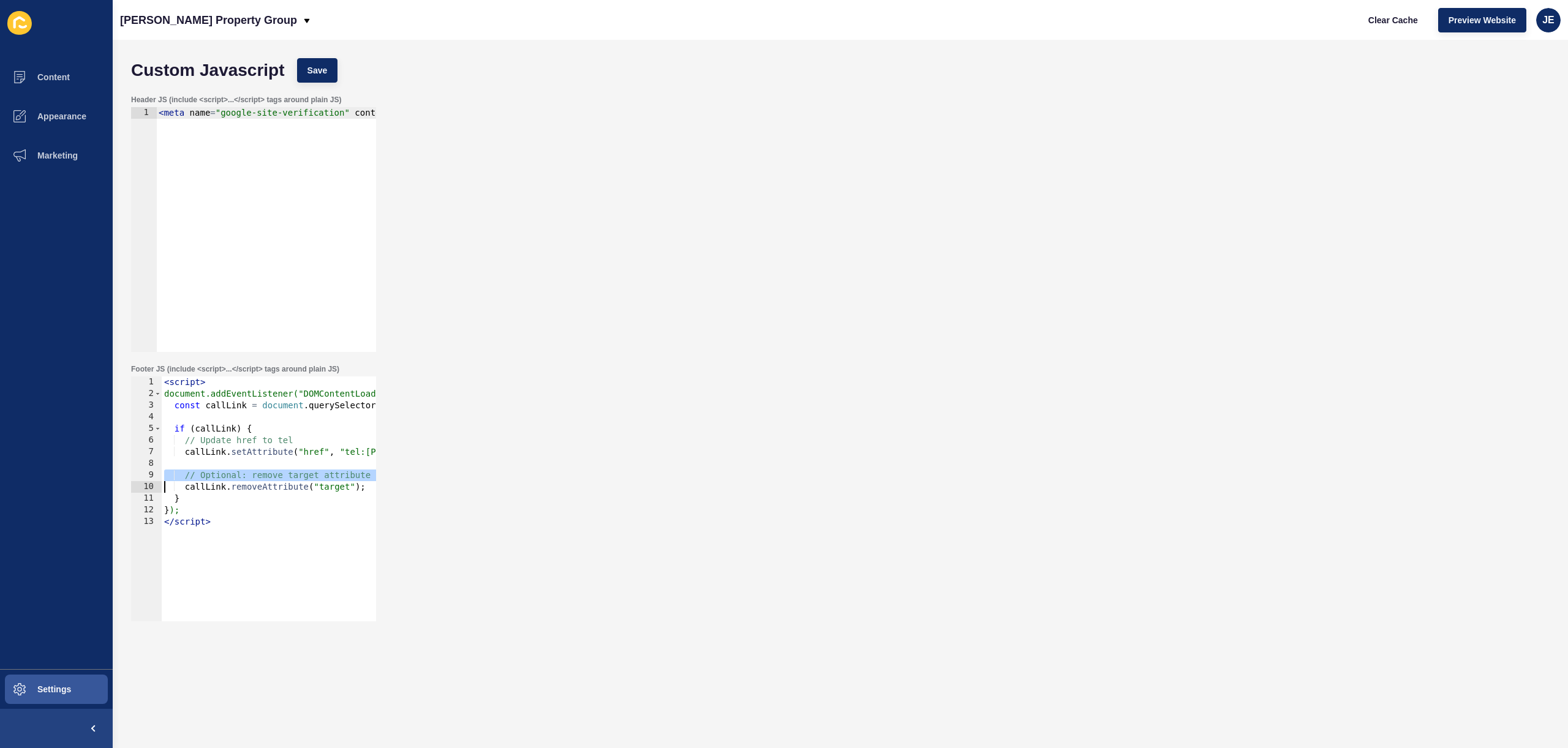
click at [243, 483] on div "< script > document.addEventListener("DOMContentLoaded", function () { const ca…" at bounding box center [421, 506] width 519 height 259
paste textarea
type textarea "}"
click at [225, 416] on div "< script > document.addEventListener("DOMContentLoaded", function () { const ca…" at bounding box center [421, 506] width 519 height 259
click at [219, 428] on div "< script > document.addEventListener("DOMContentLoaded", function () { const ca…" at bounding box center [421, 506] width 519 height 259
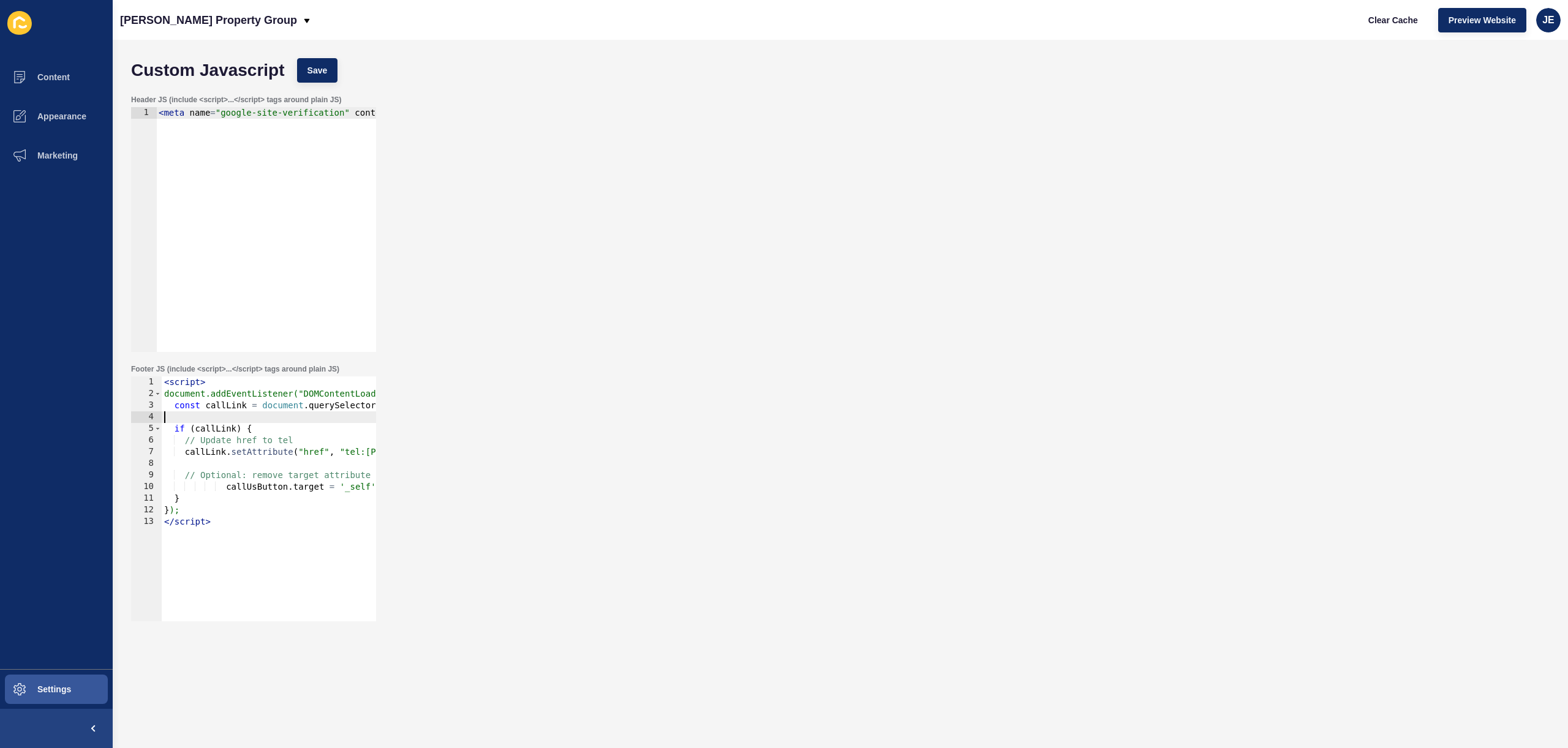
click at [219, 428] on div "< script > document.addEventListener("DOMContentLoaded", function () { const ca…" at bounding box center [421, 506] width 519 height 259
click at [302, 489] on div "< script > document.addEventListener("DOMContentLoaded", function () { const ca…" at bounding box center [421, 506] width 519 height 259
paste textarea "callLink""
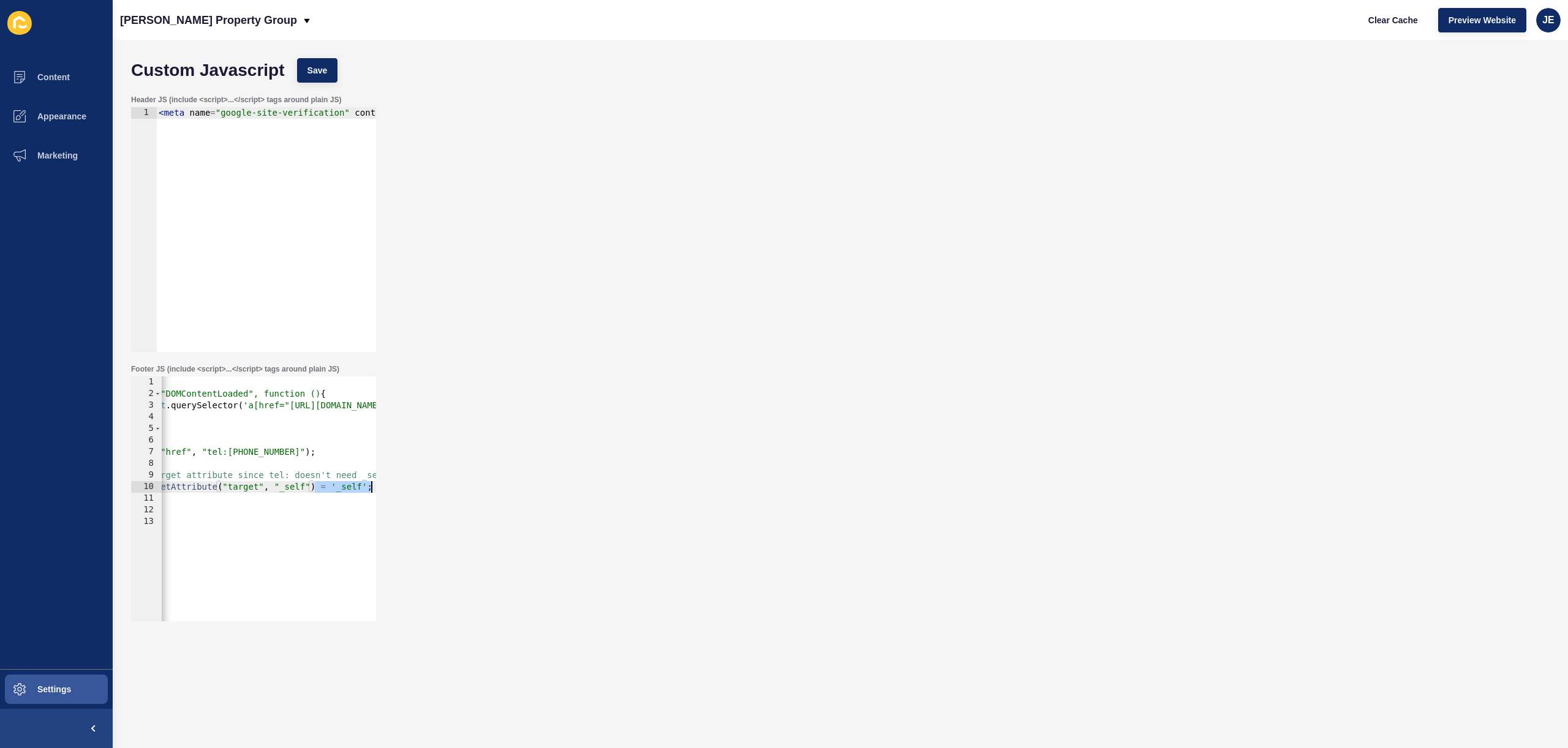
scroll to position [0, 138]
click at [366, 486] on div "< script > document.addEventListener("DOMContentLoaded", function () { const ca…" at bounding box center [283, 506] width 519 height 259
drag, startPoint x: 239, startPoint y: 525, endPoint x: 204, endPoint y: 496, distance: 45.5
click at [115, 517] on div "Custom Javascript Save Header JS (include <script>...</script> tags around plai…" at bounding box center [840, 394] width 1455 height 708
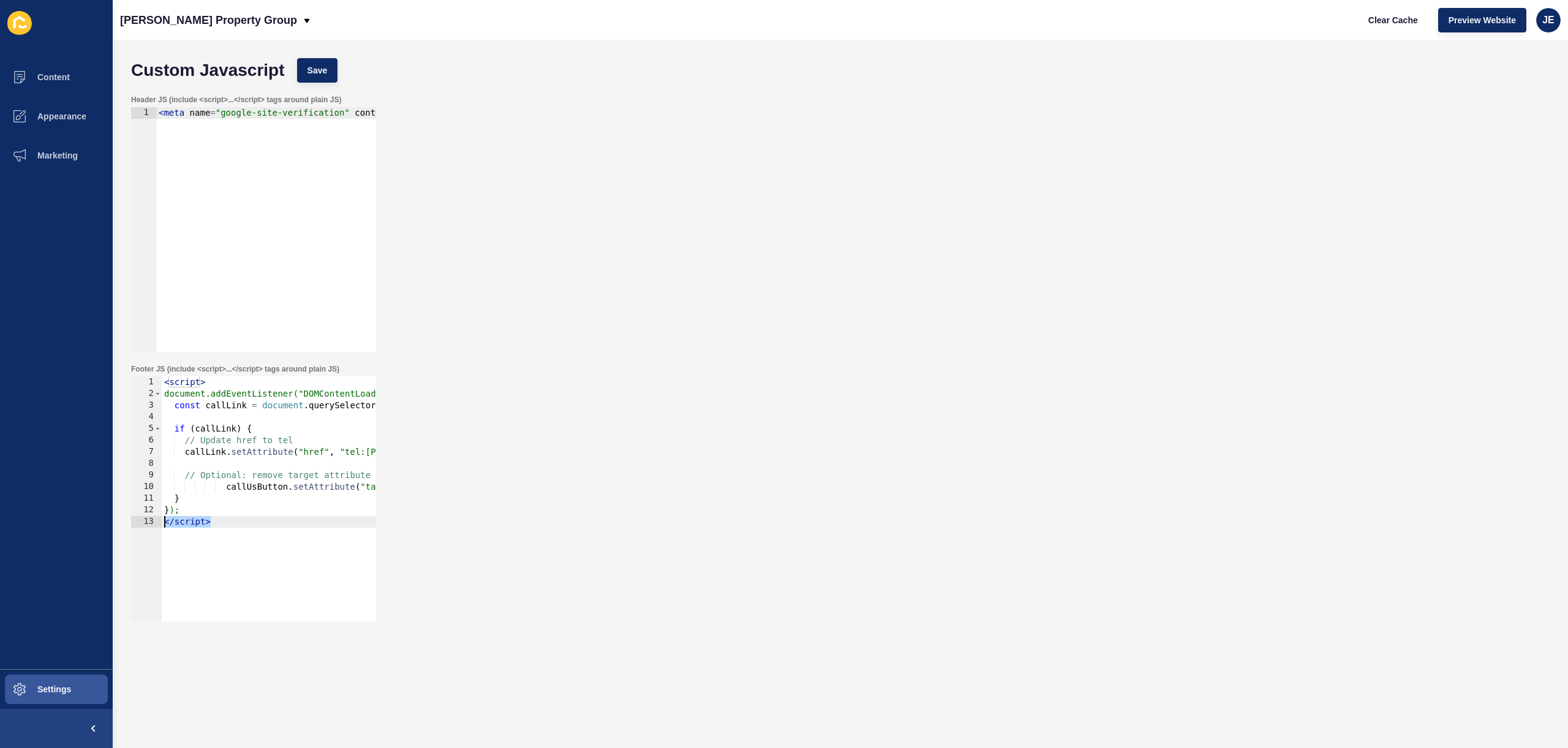
scroll to position [0, 2]
click at [224, 487] on div "< script > document.addEventListener("DOMContentLoaded", function () { const ca…" at bounding box center [421, 506] width 519 height 259
click at [200, 449] on div "< script > document.addEventListener("DOMContentLoaded", function () { const ca…" at bounding box center [421, 506] width 519 height 259
click at [225, 487] on div "< script > document.addEventListener("DOMContentLoaded", function () { const ca…" at bounding box center [421, 506] width 519 height 259
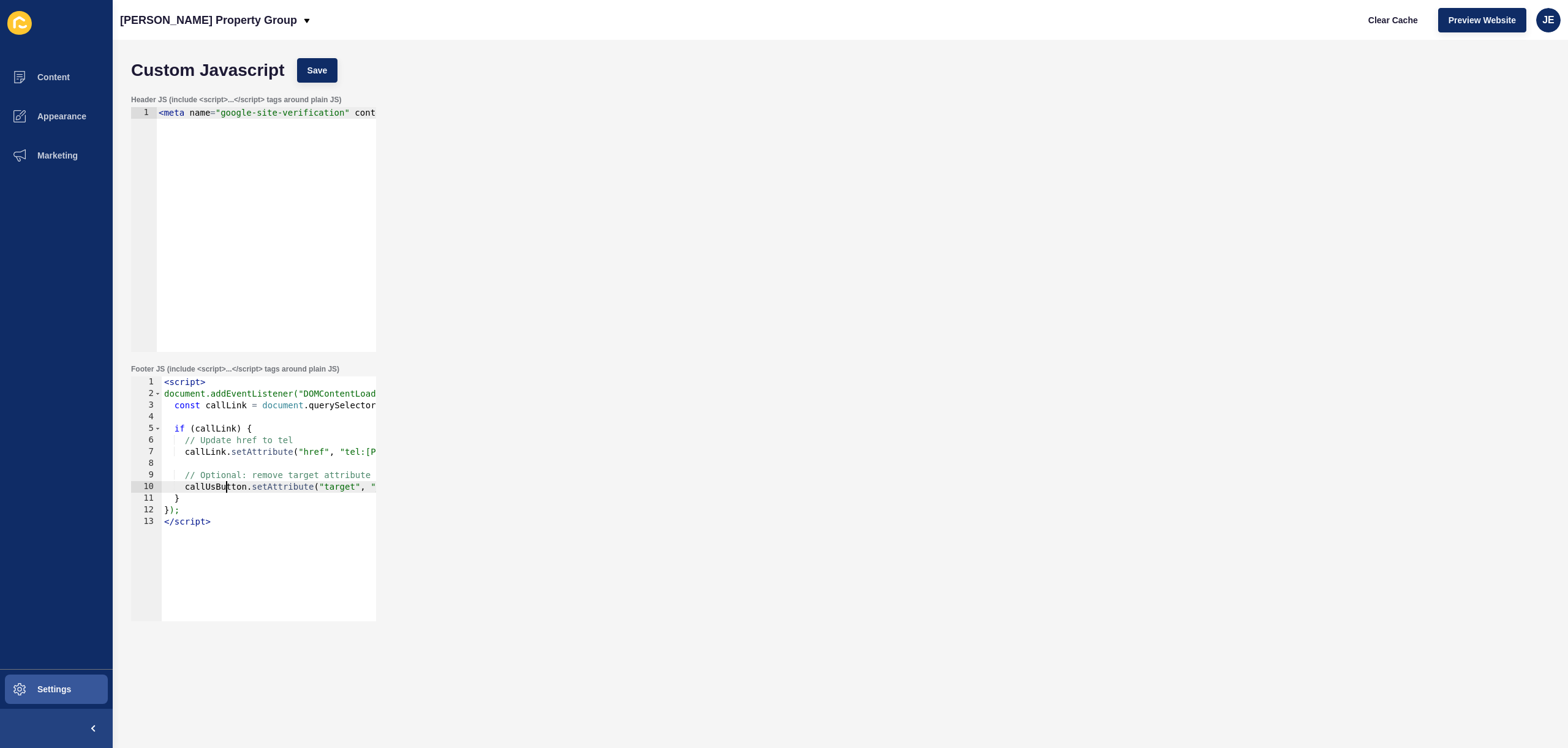
click at [225, 487] on div "< script > document.addEventListener("DOMContentLoaded", function () { const ca…" at bounding box center [421, 506] width 519 height 259
paste textarea "Link"
type textarea "callLink.setAttribute("target", "_self");"
click at [327, 70] on span "Save" at bounding box center [317, 70] width 20 height 13
click at [1375, 18] on span "Clear Cache" at bounding box center [1393, 20] width 50 height 13
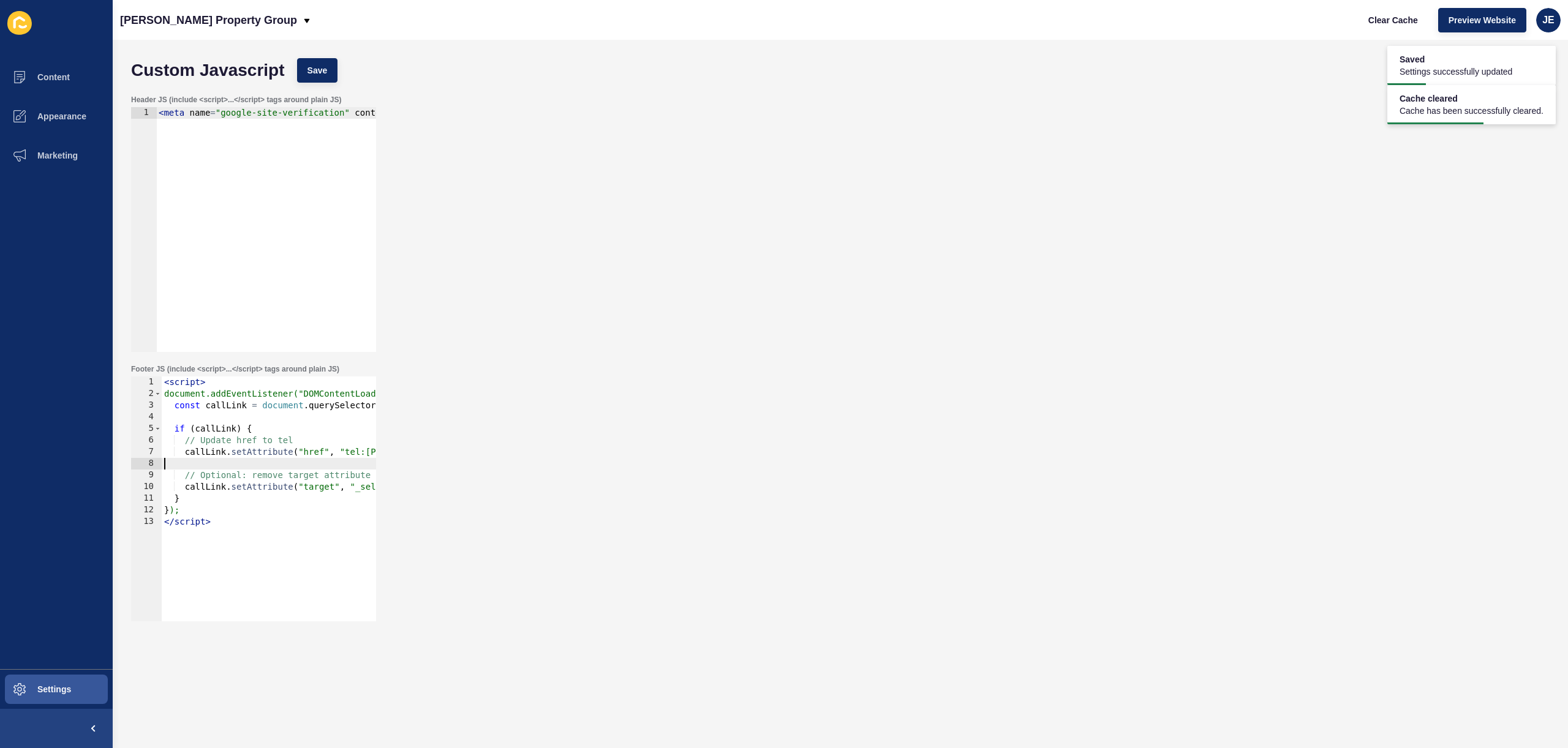
scroll to position [0, 0]
click at [236, 461] on div "< script > document.addEventListener("DOMContentLoaded", function () { const ca…" at bounding box center [421, 506] width 519 height 259
click at [79, 104] on button "Appearance" at bounding box center [56, 116] width 113 height 39
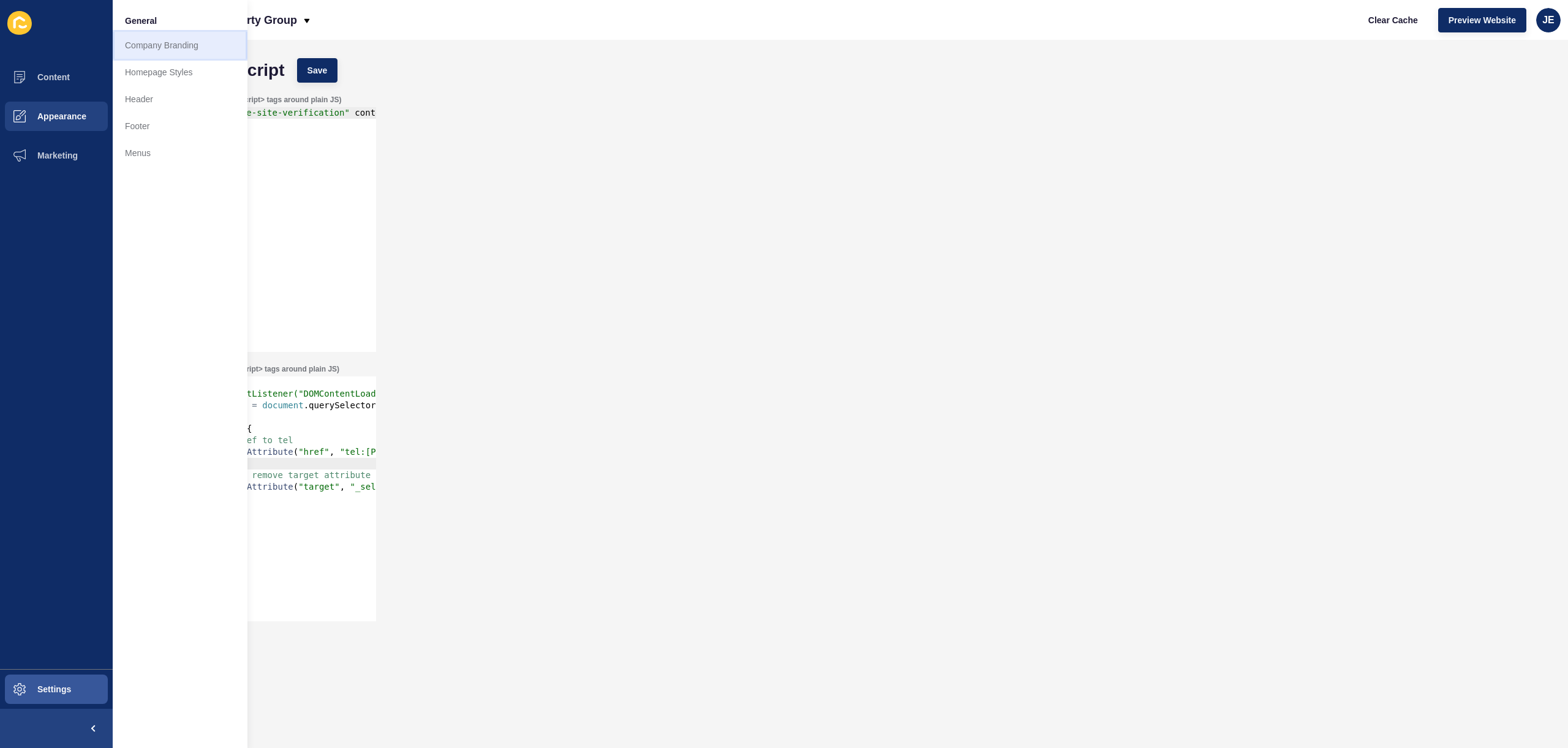
click at [160, 43] on link "Company Branding" at bounding box center [180, 45] width 135 height 27
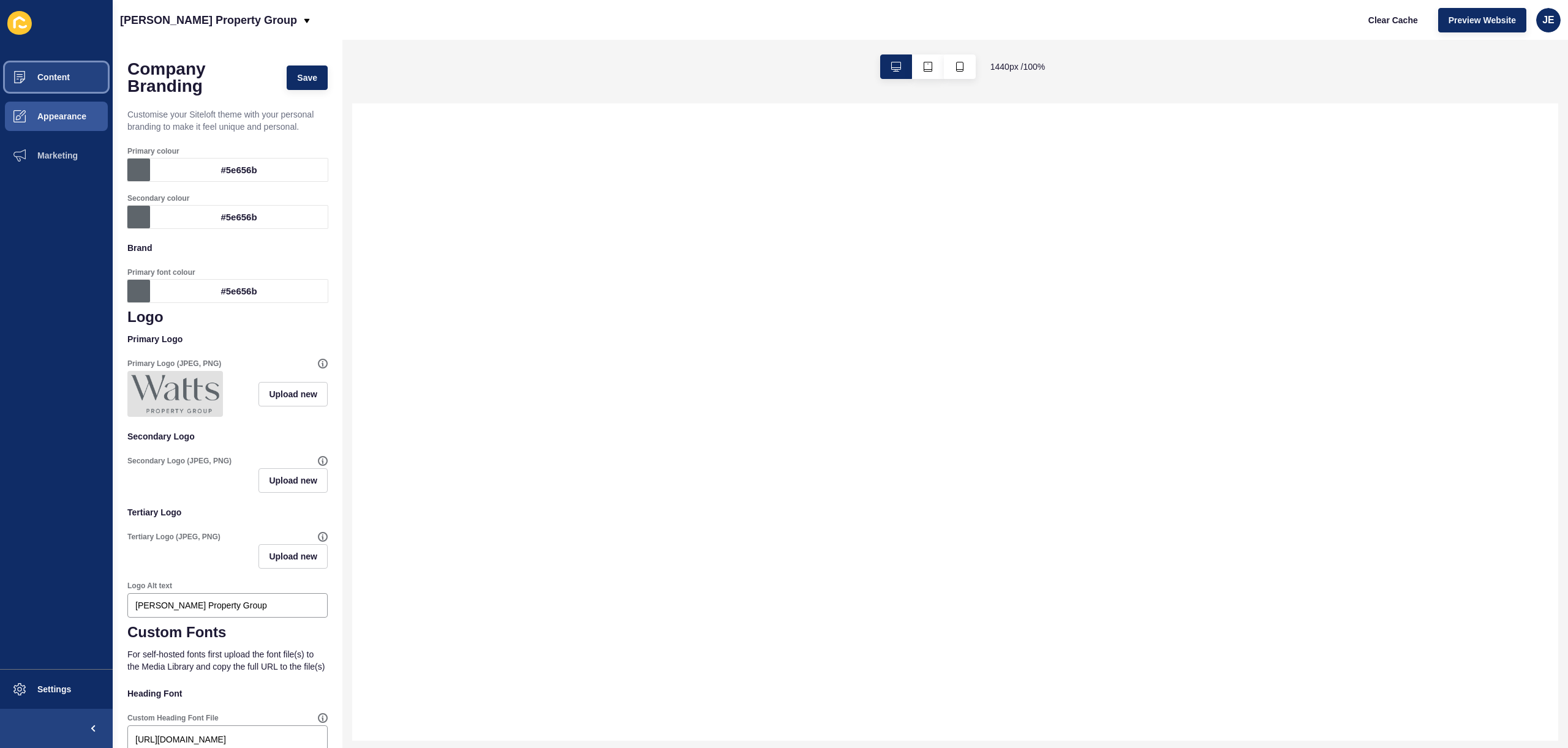
click at [55, 86] on button "Content" at bounding box center [56, 77] width 113 height 39
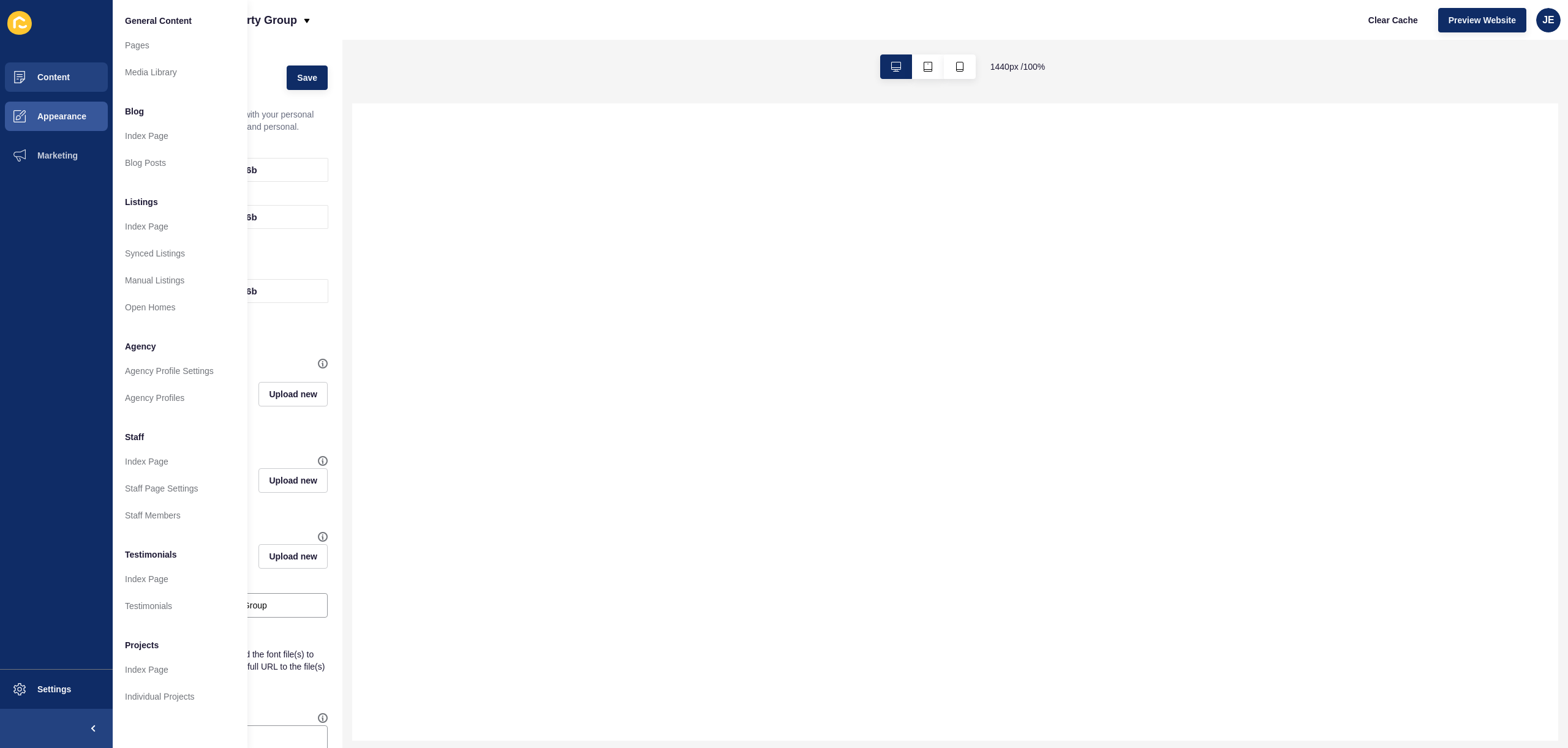
click at [353, 241] on div at bounding box center [954, 422] width 1206 height 637
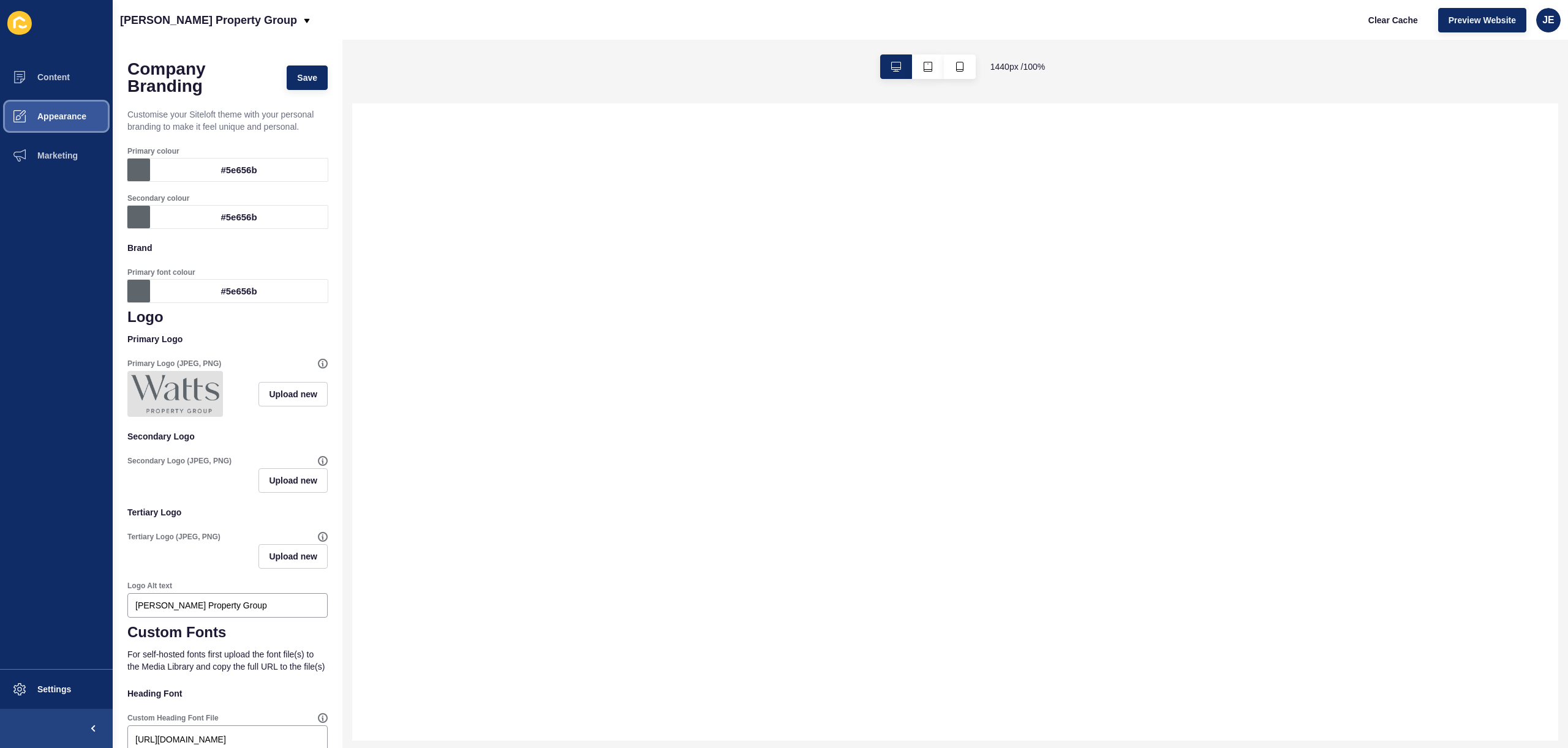
click at [66, 116] on span "Appearance" at bounding box center [42, 116] width 88 height 10
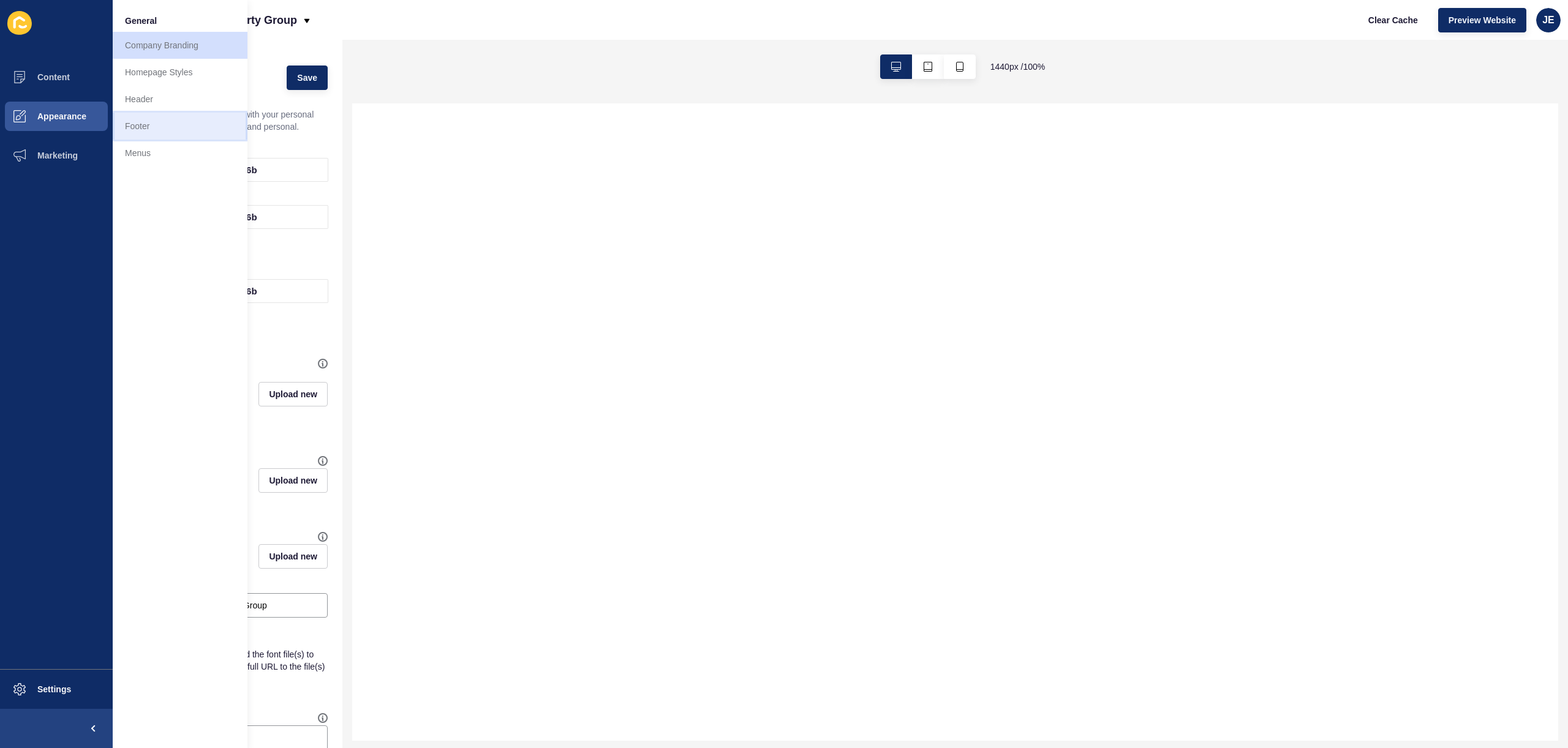
click at [149, 133] on link "Footer" at bounding box center [180, 126] width 135 height 27
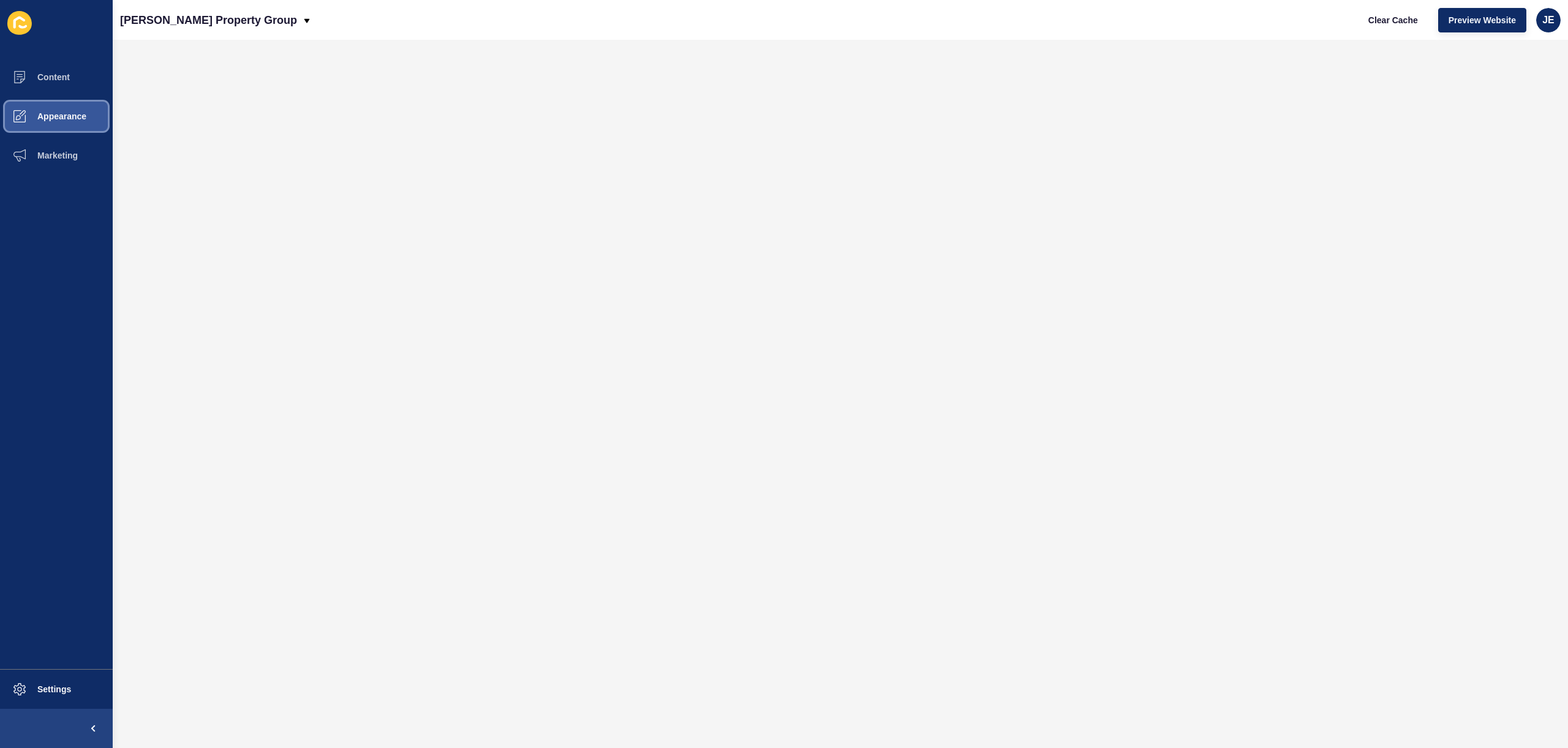
click at [76, 100] on button "Appearance" at bounding box center [56, 116] width 113 height 39
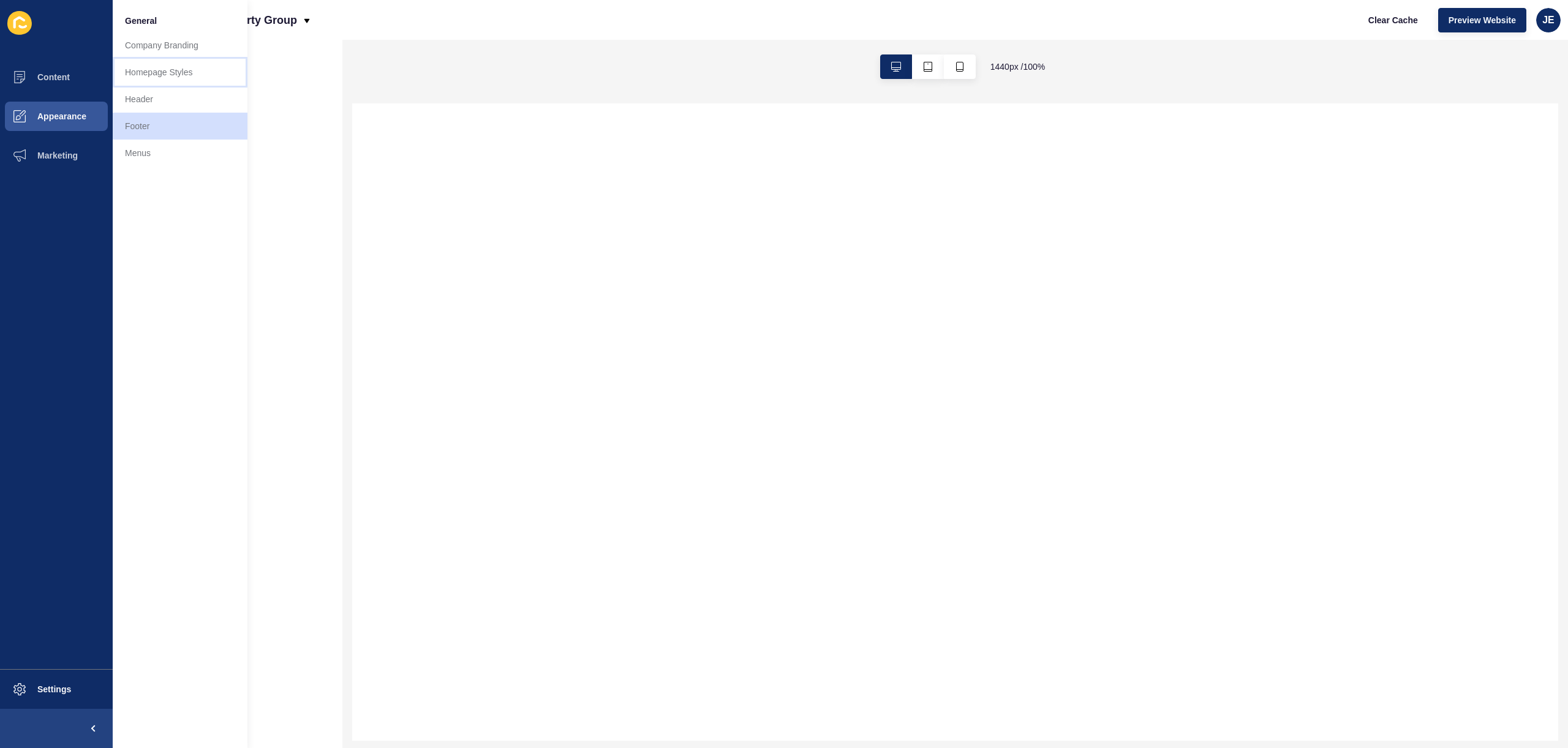
click at [154, 76] on link "Homepage Styles" at bounding box center [180, 72] width 135 height 27
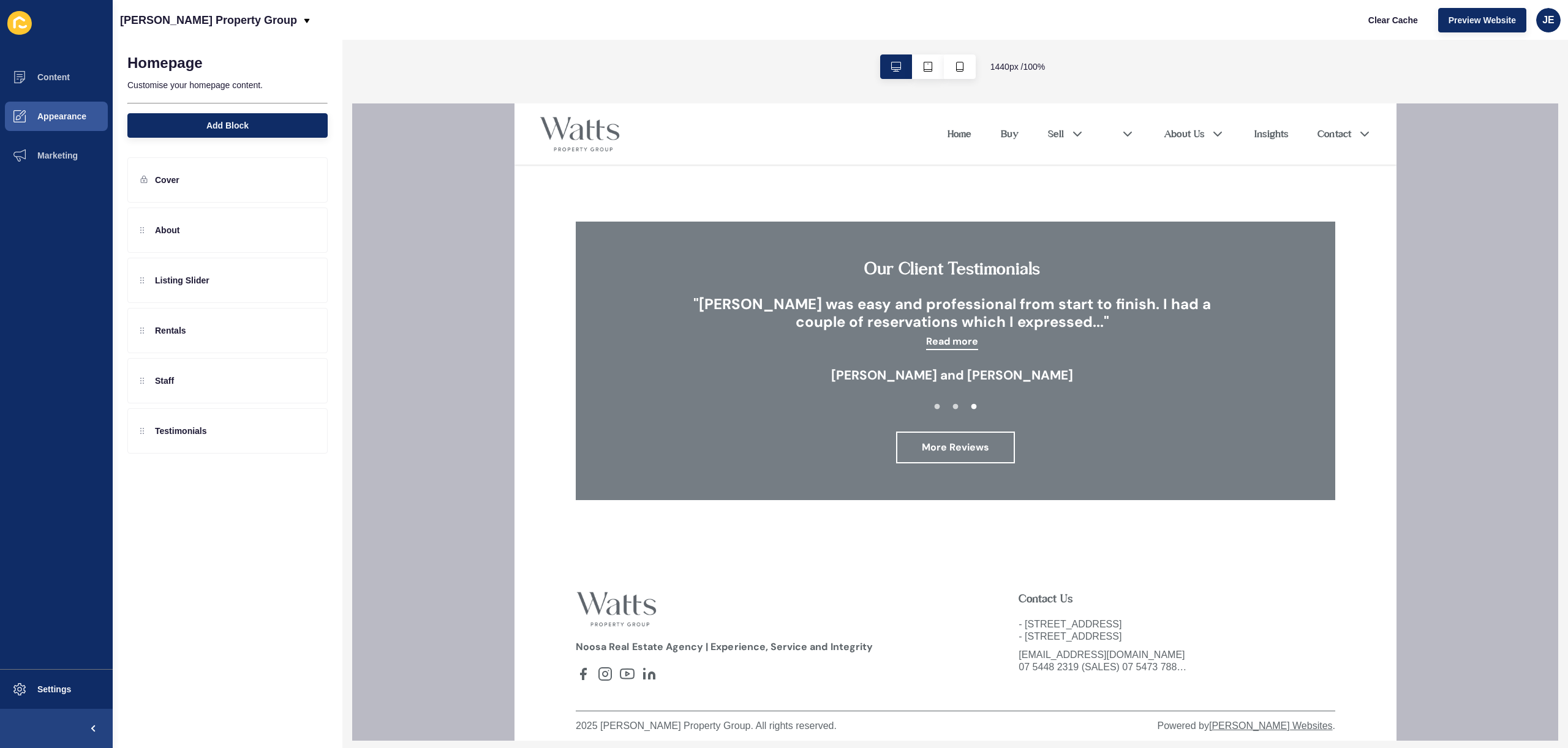
scroll to position [2679, 0]
click at [243, 125] on span "Add Block" at bounding box center [227, 125] width 42 height 13
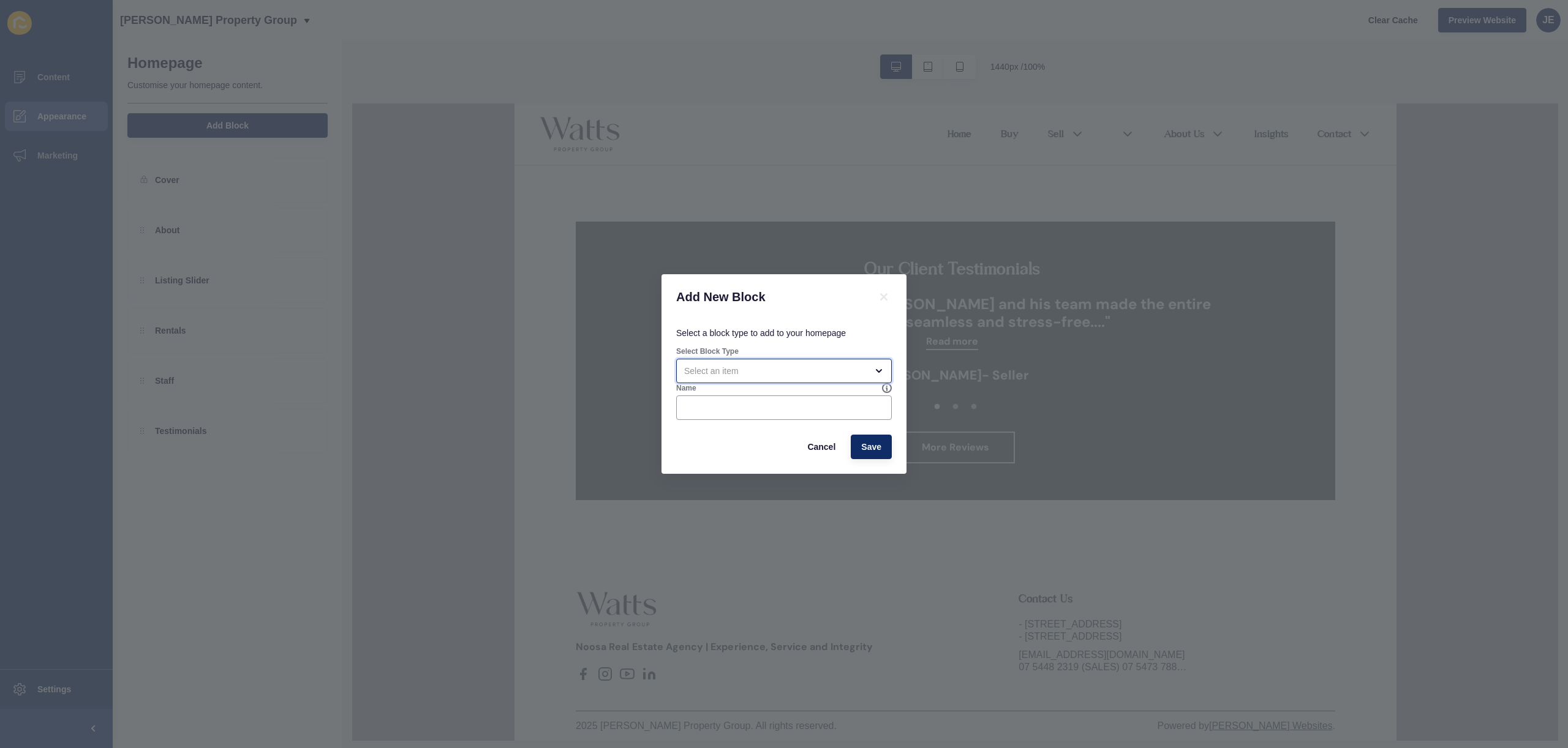
click at [749, 375] on div "open menu" at bounding box center [775, 371] width 182 height 13
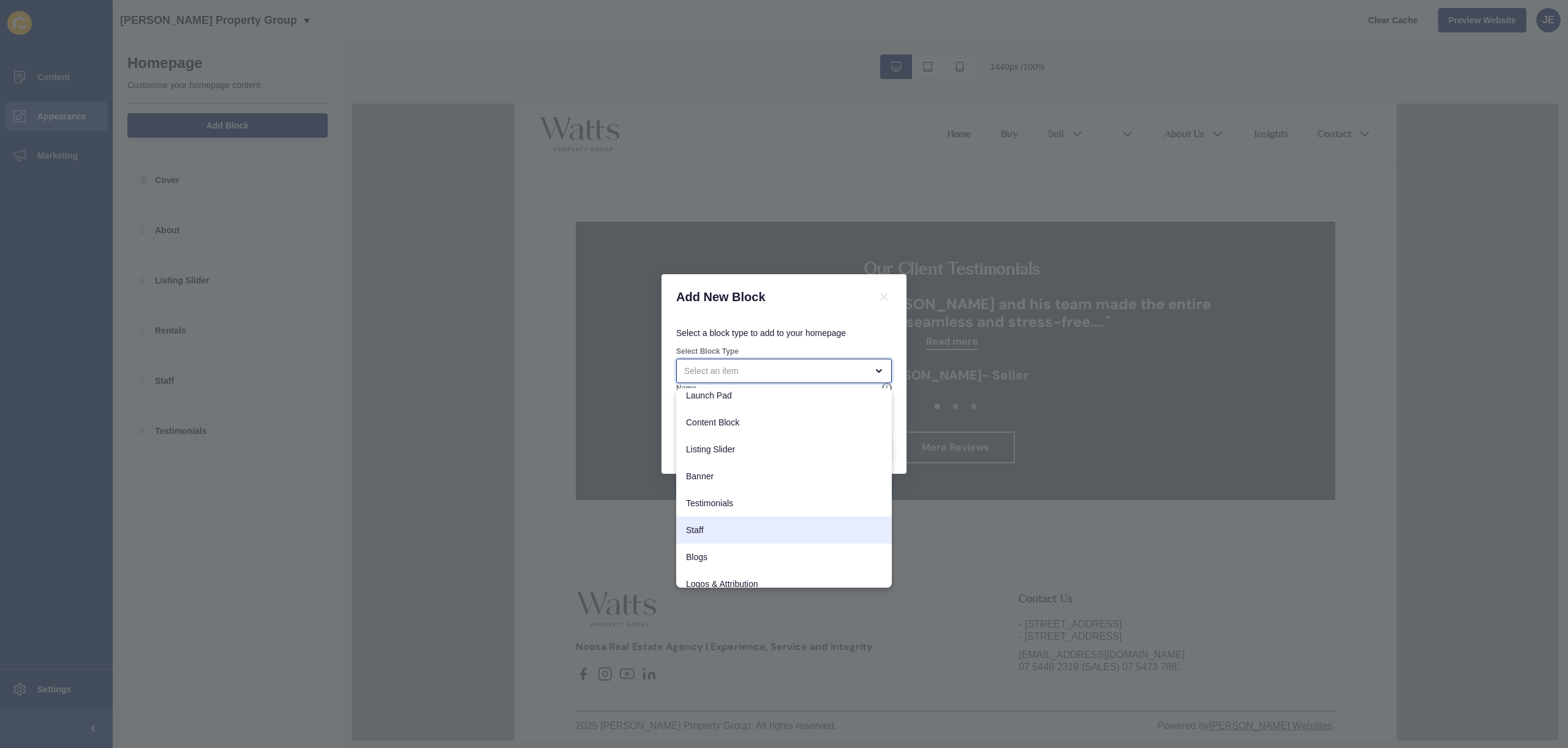
scroll to position [0, 0]
click at [881, 304] on button at bounding box center [883, 296] width 16 height 16
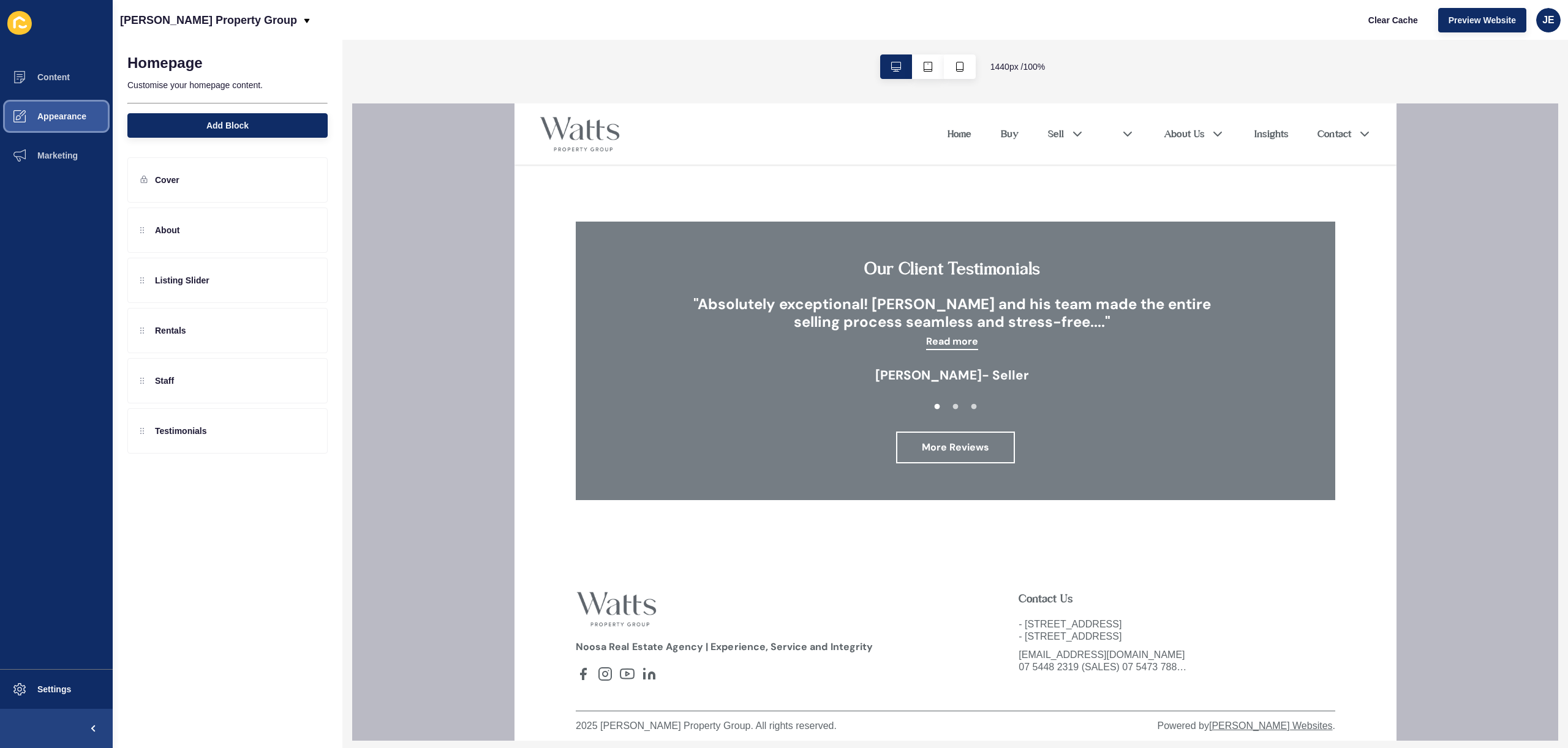
click at [53, 127] on button "Appearance" at bounding box center [56, 116] width 113 height 39
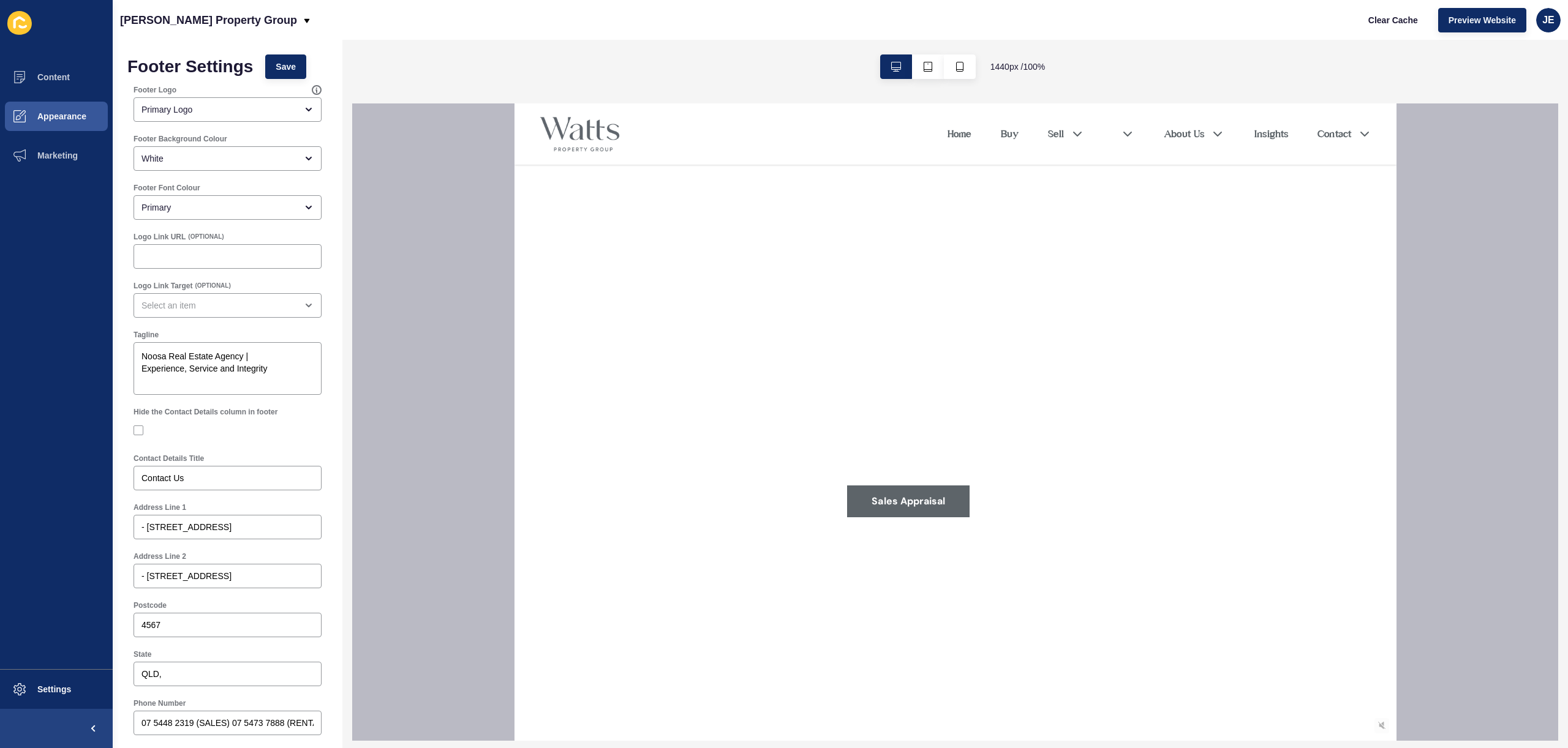
scroll to position [379, 0]
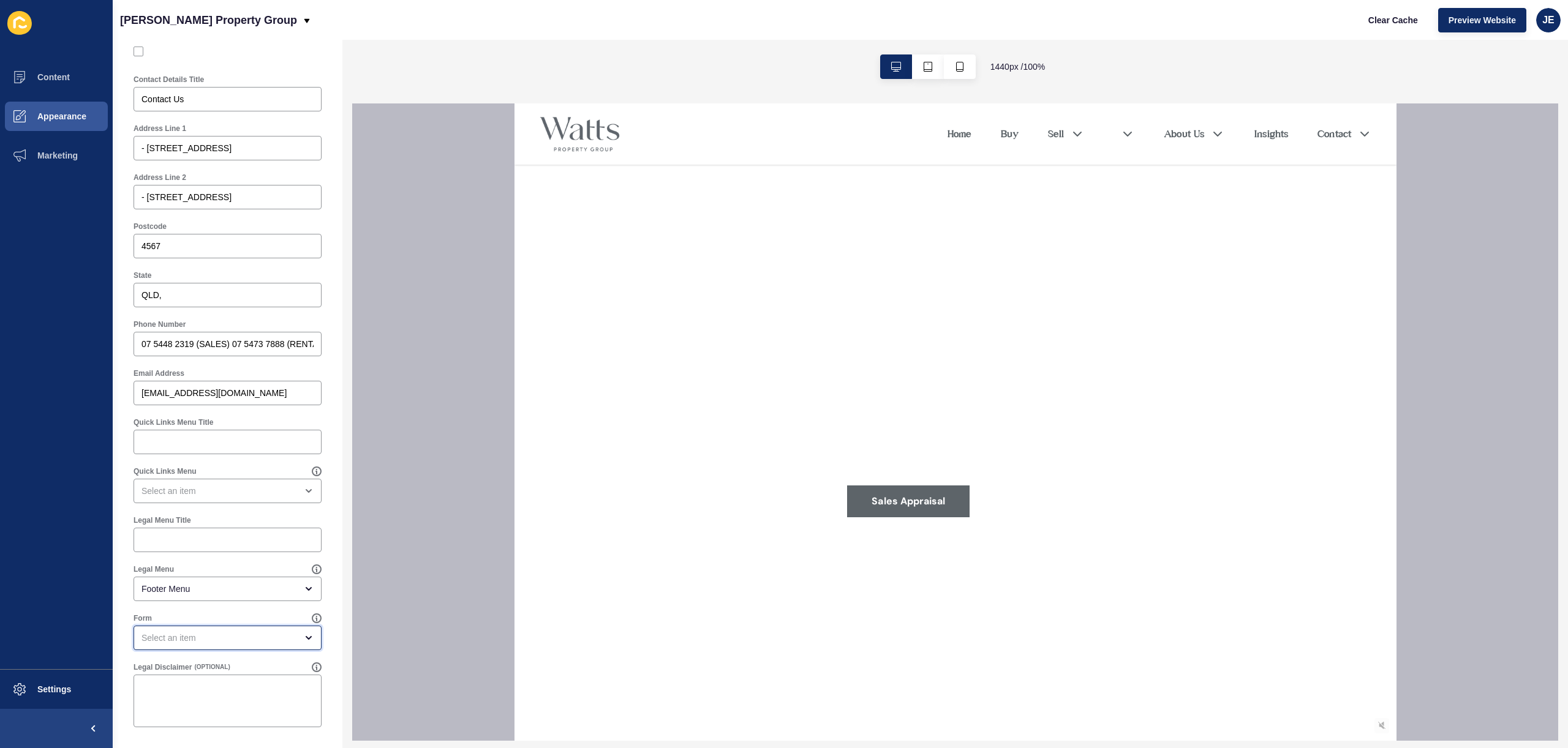
click at [207, 642] on div "open menu" at bounding box center [219, 638] width 155 height 13
click at [245, 691] on span "Sales Appraisal" at bounding box center [222, 691] width 159 height 13
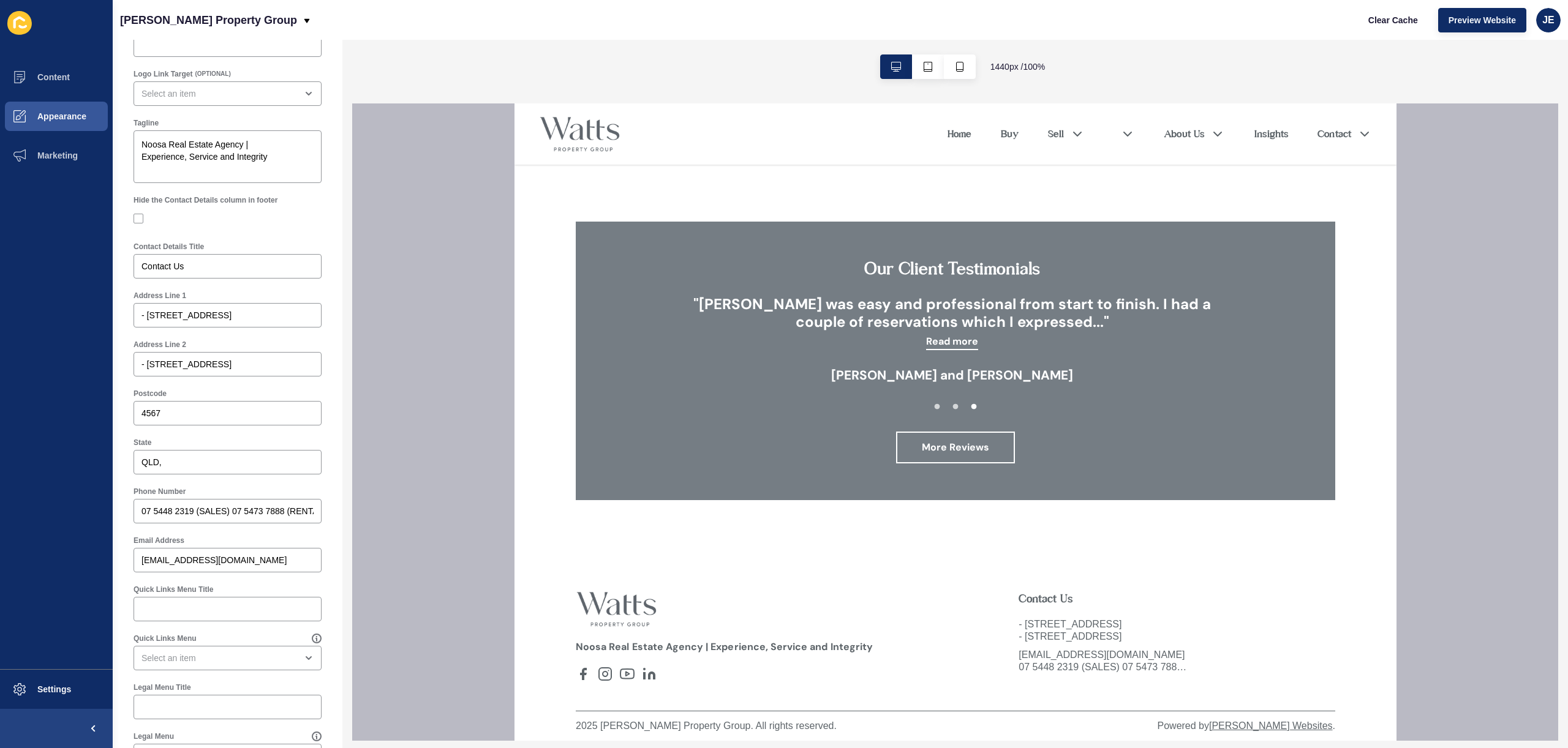
scroll to position [0, 0]
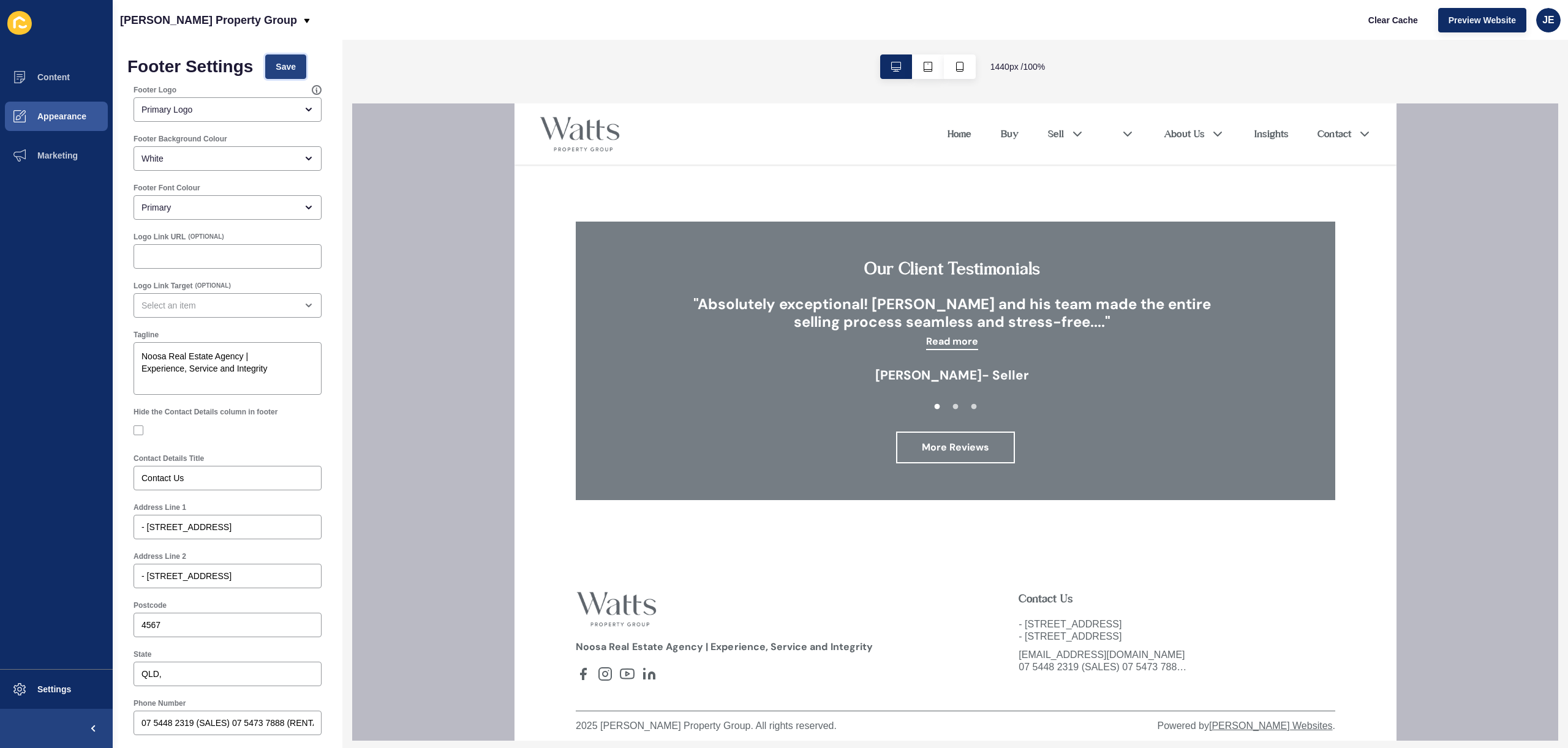
click at [293, 72] on span "Save" at bounding box center [285, 67] width 20 height 13
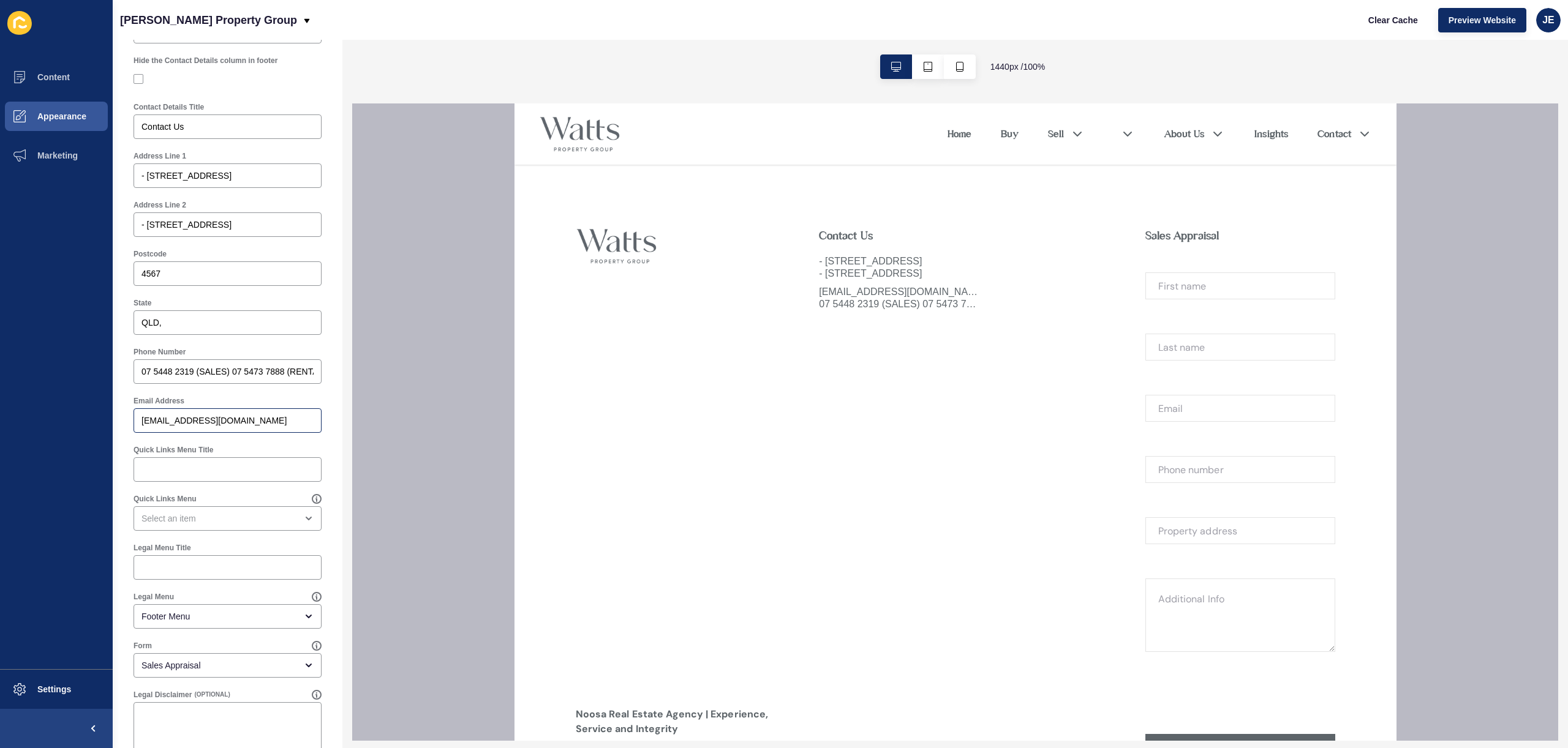
scroll to position [379, 0]
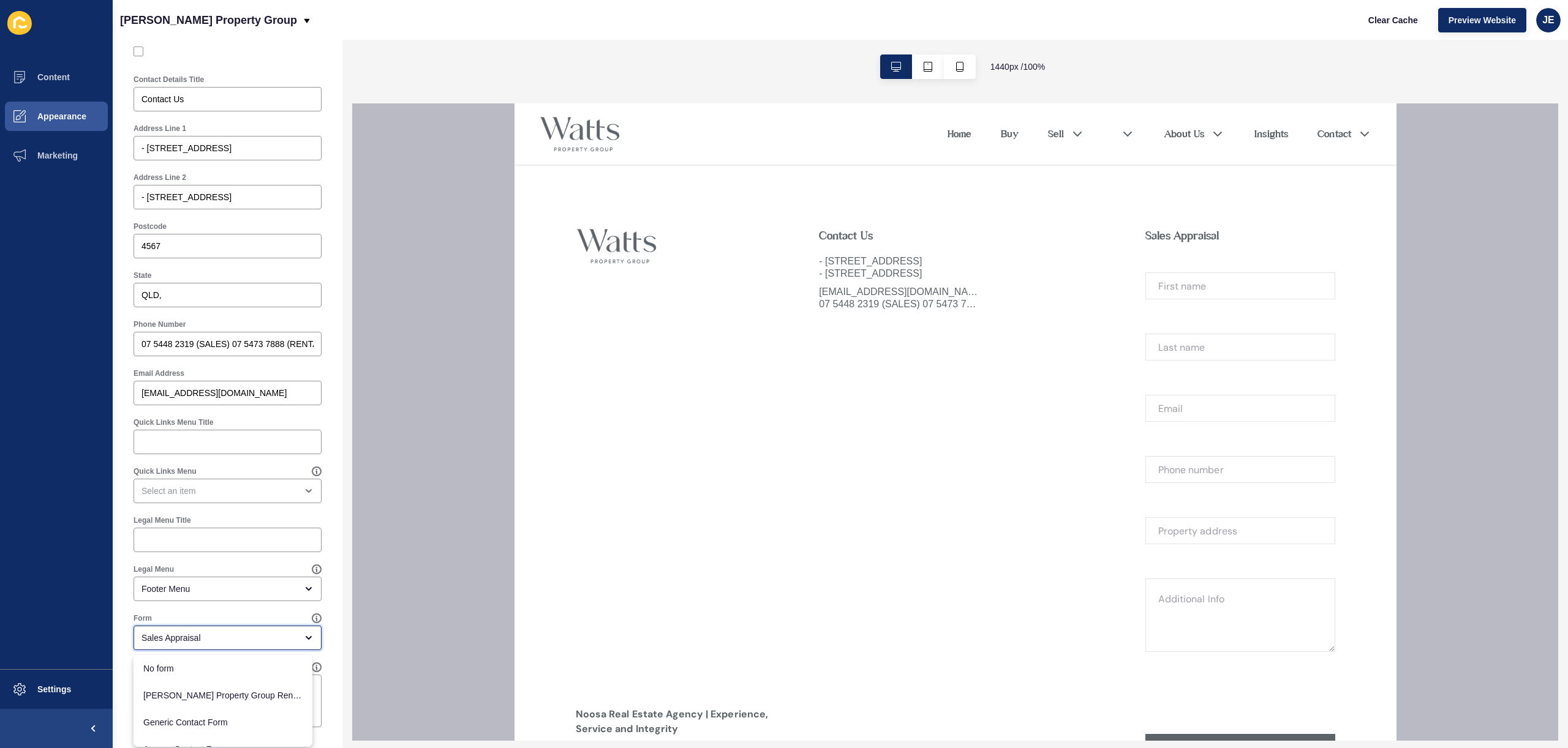
click at [243, 639] on div "Sales Appraisal" at bounding box center [219, 638] width 155 height 13
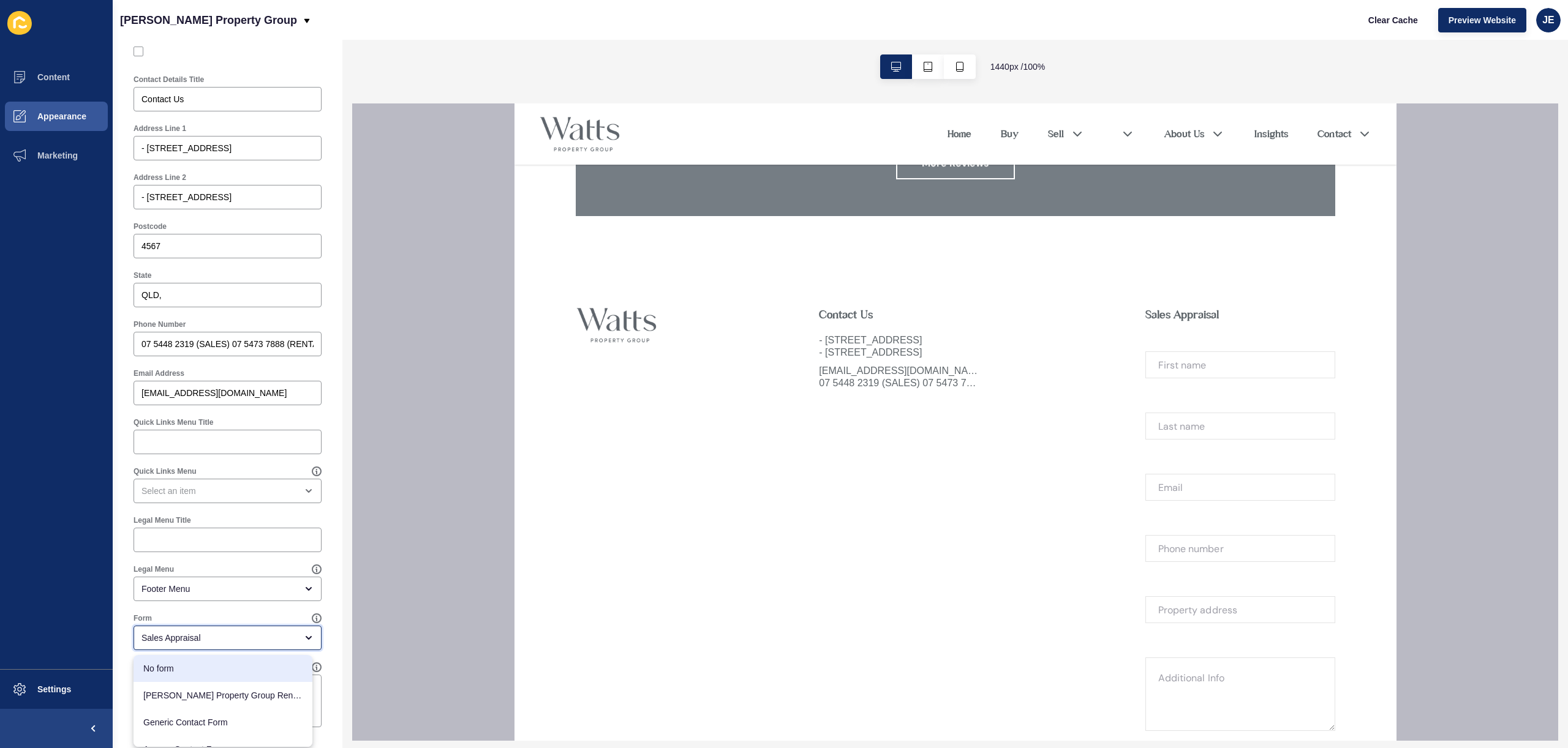
scroll to position [2910, 0]
click at [206, 675] on div "No form" at bounding box center [222, 668] width 179 height 27
type input "No form"
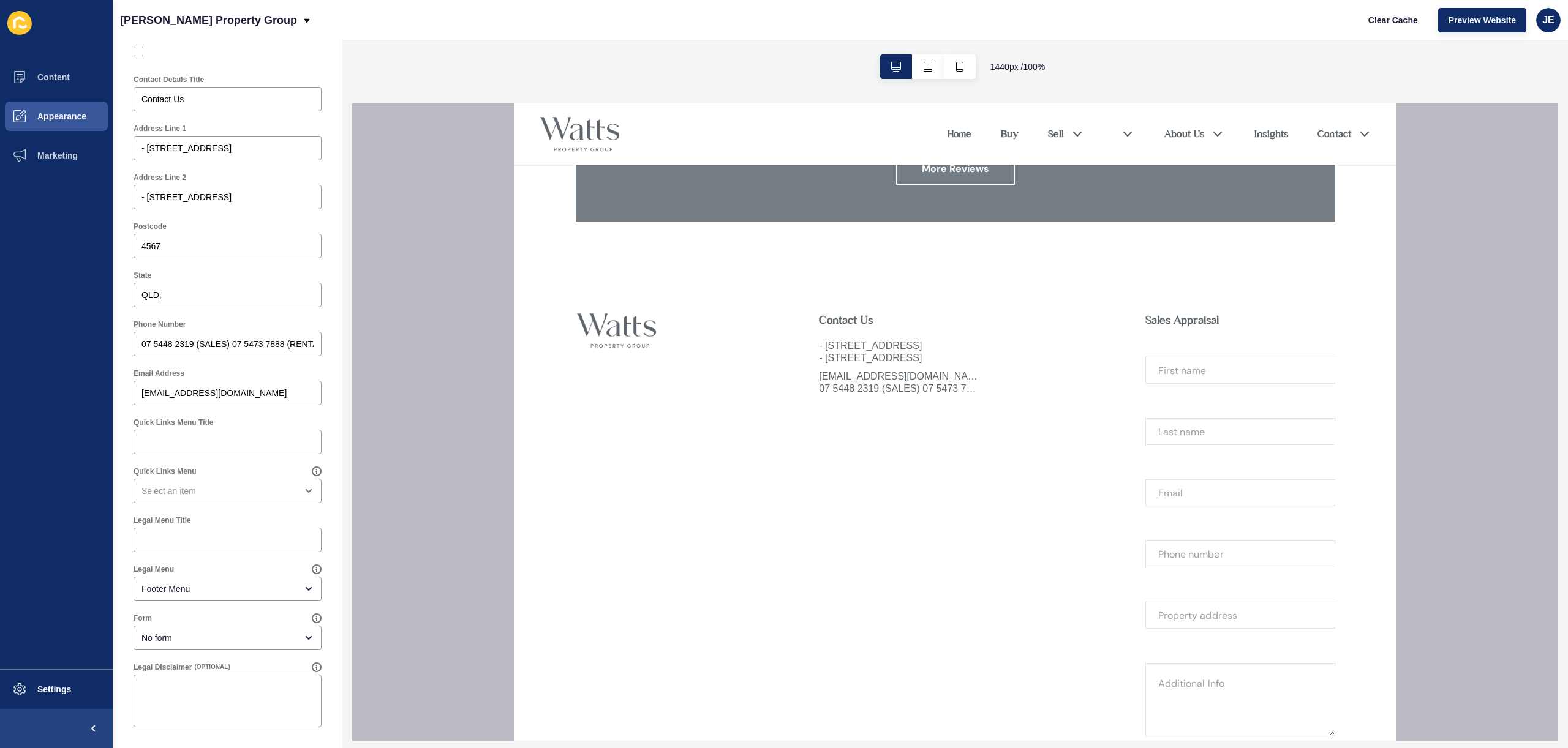
click at [328, 658] on div "Footer Settings Save Footer Logo Primary Logo Footer Background Colour White Fo…" at bounding box center [227, 204] width 230 height 1087
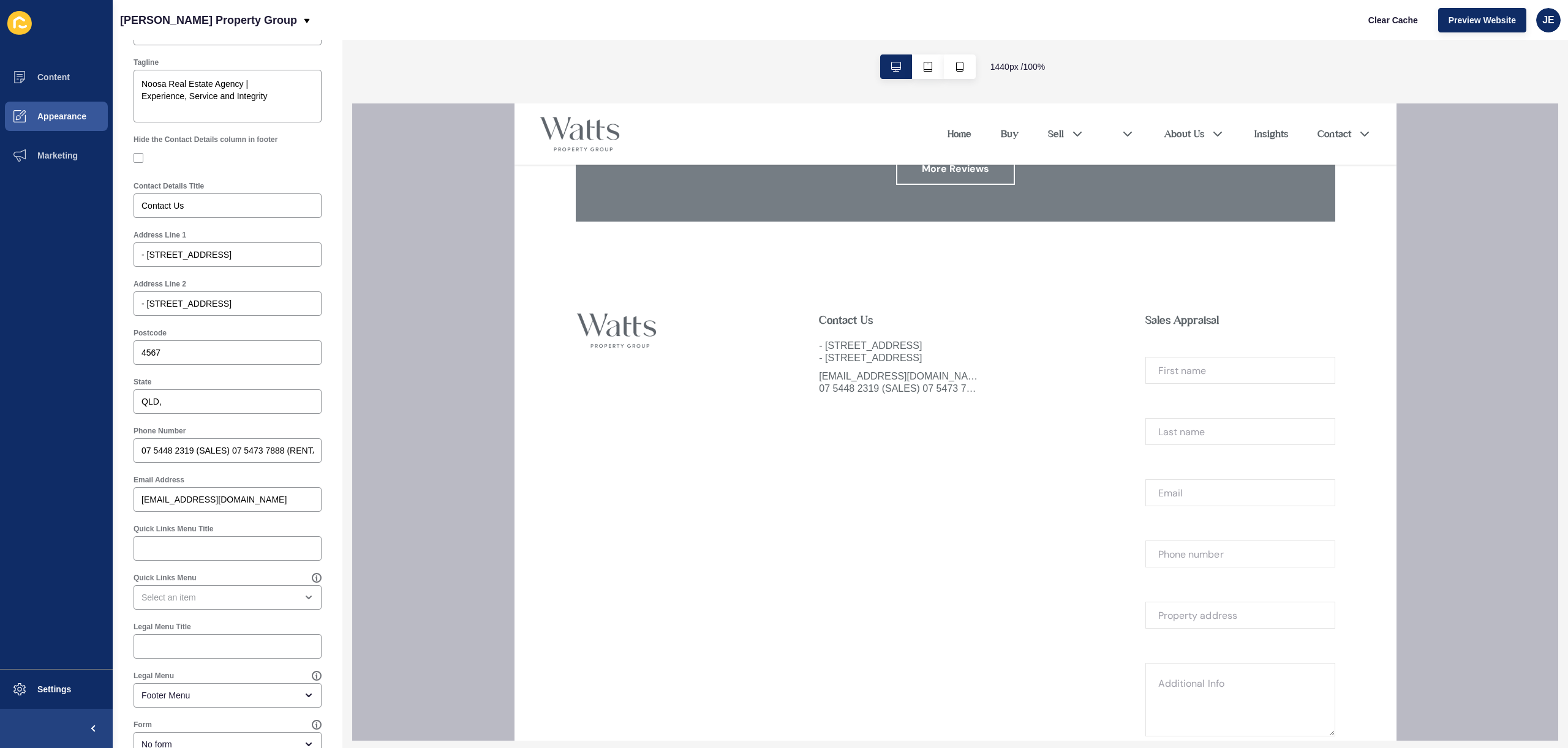
scroll to position [0, 0]
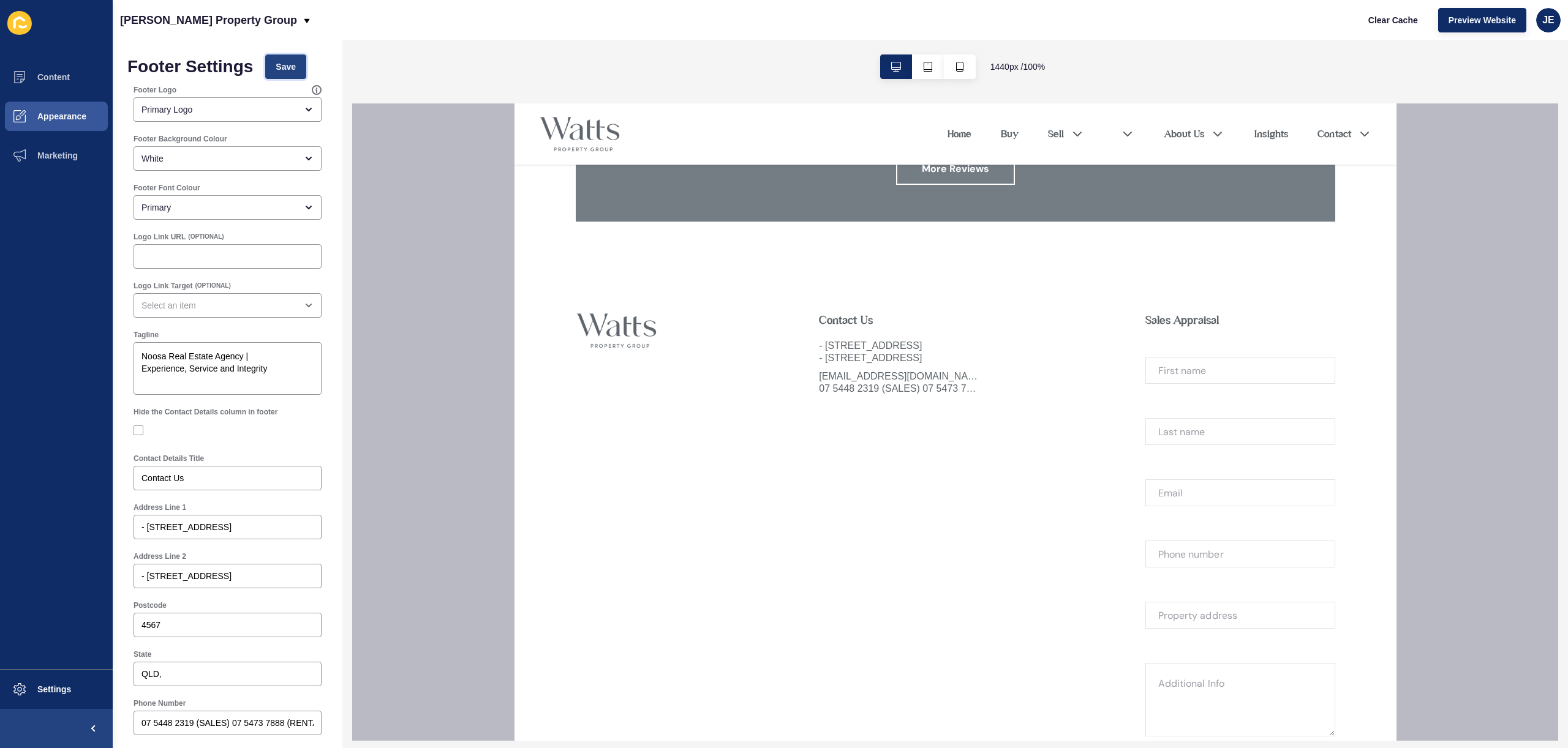
click at [290, 61] on span "Save" at bounding box center [285, 67] width 20 height 13
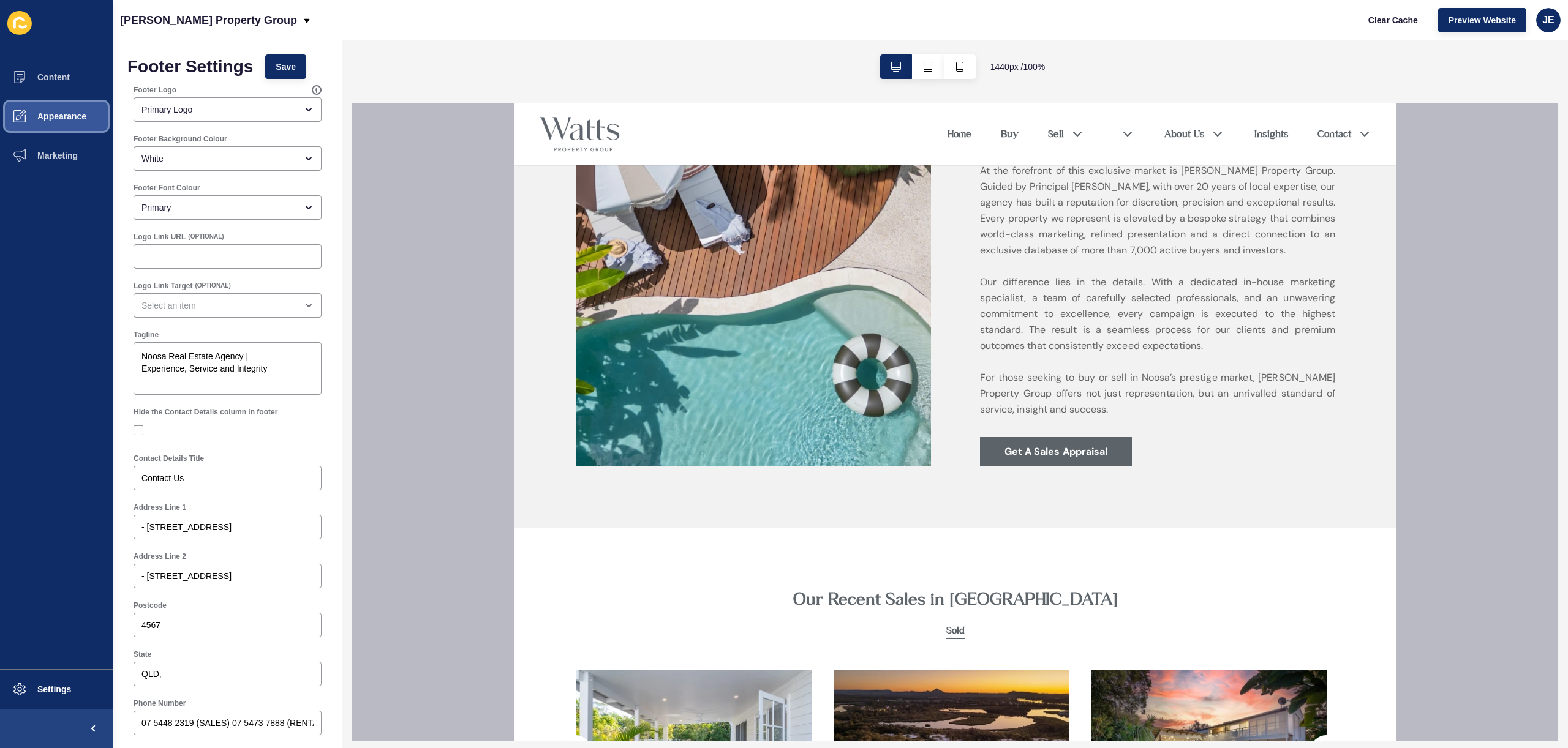
click at [67, 120] on span "Appearance" at bounding box center [42, 116] width 88 height 10
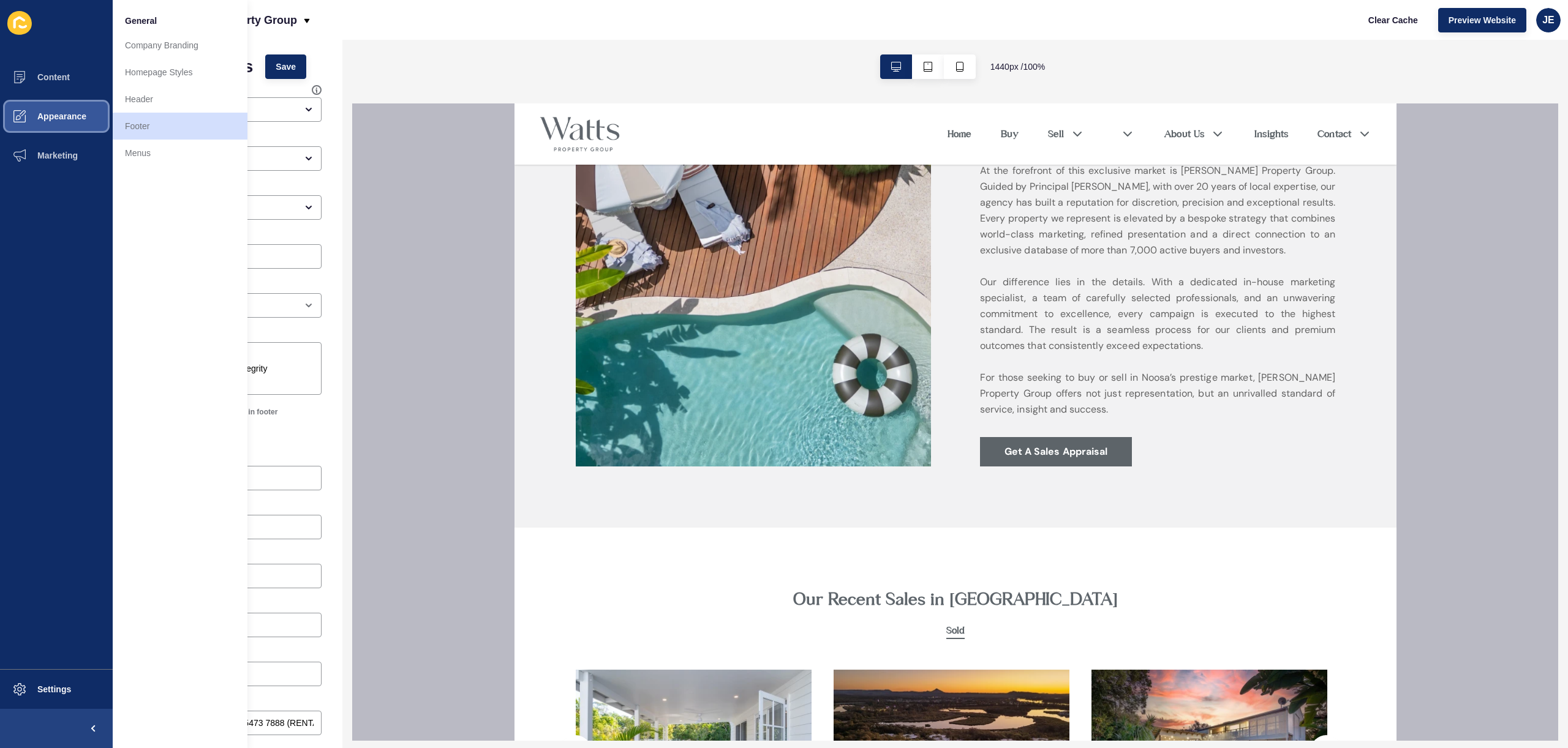
click at [67, 120] on span "Appearance" at bounding box center [42, 116] width 88 height 10
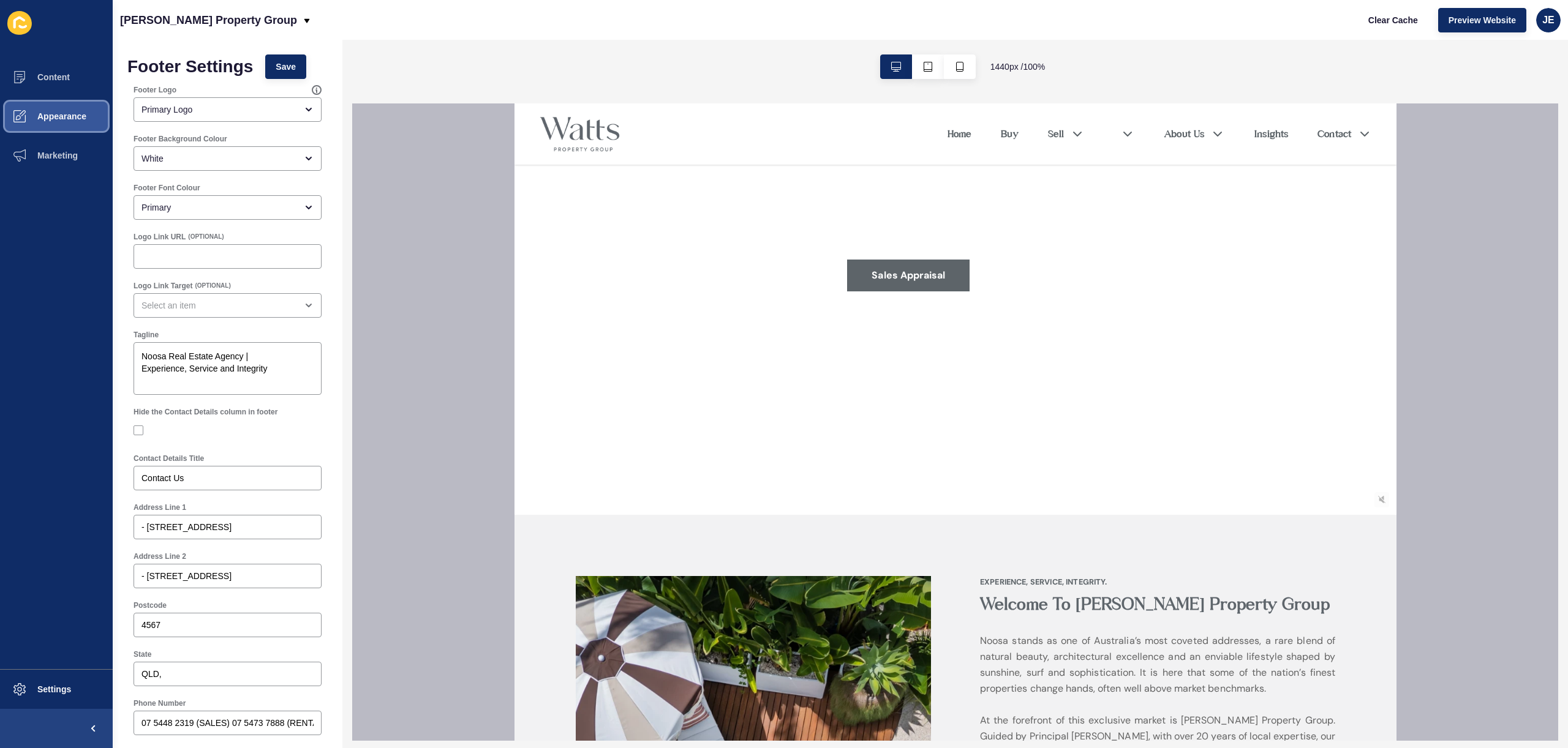
scroll to position [3, 0]
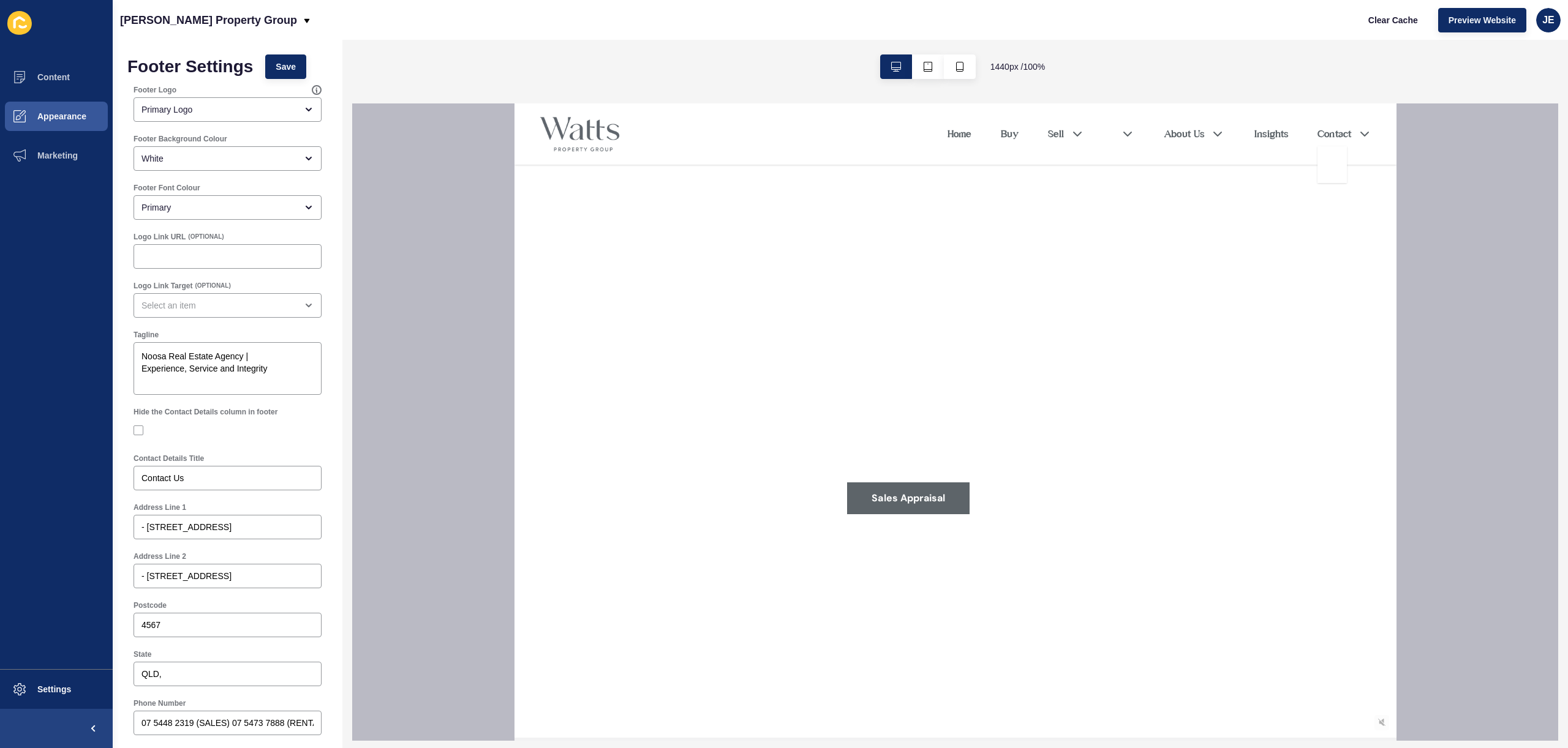
click at [1326, 133] on link "Contact" at bounding box center [1333, 134] width 33 height 15
